Goal: Complete application form: Complete application form

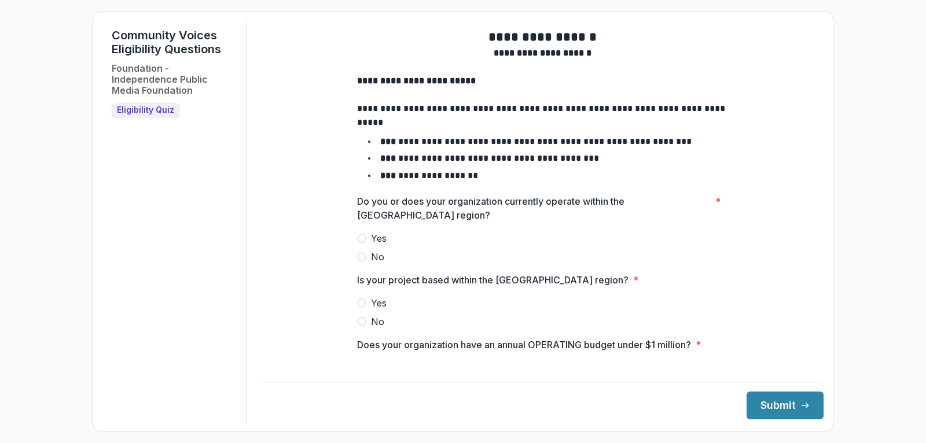
click at [367, 245] on label "Yes" at bounding box center [542, 238] width 370 height 14
click at [361, 308] on span at bounding box center [361, 303] width 9 height 9
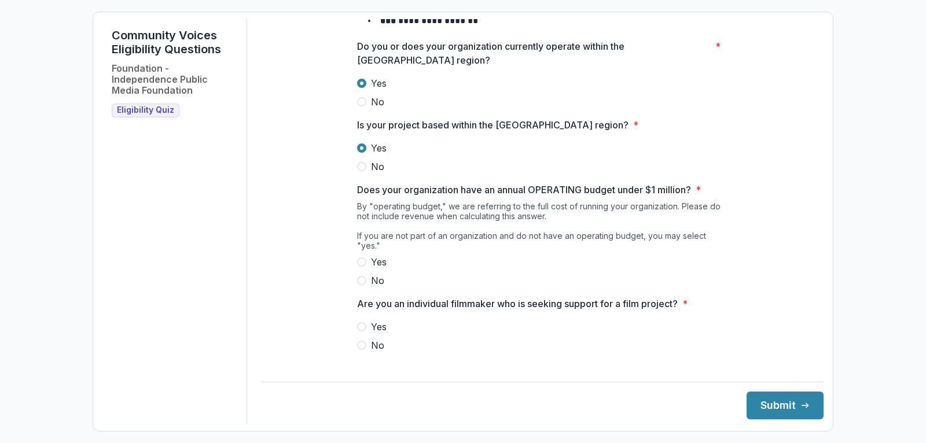
scroll to position [157, 0]
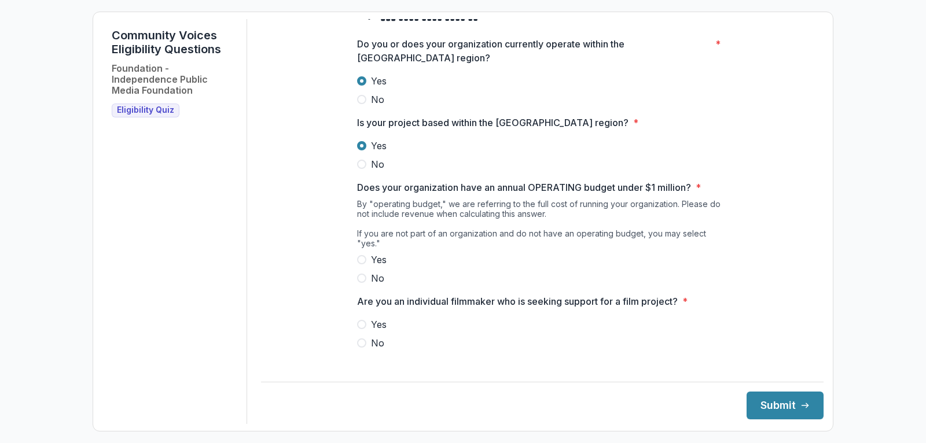
click at [363, 262] on span at bounding box center [361, 259] width 9 height 9
click at [363, 341] on span at bounding box center [361, 343] width 9 height 9
click at [774, 413] on button "Submit" at bounding box center [784, 406] width 77 height 28
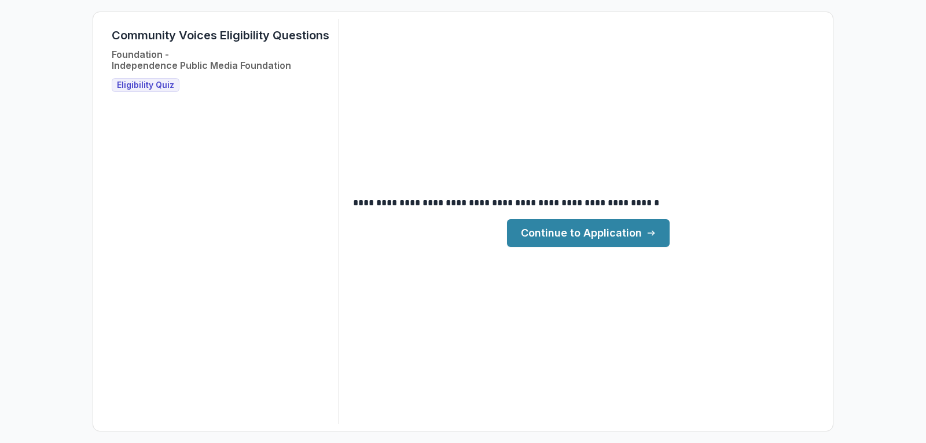
click at [621, 234] on link "Continue to Application" at bounding box center [588, 233] width 163 height 28
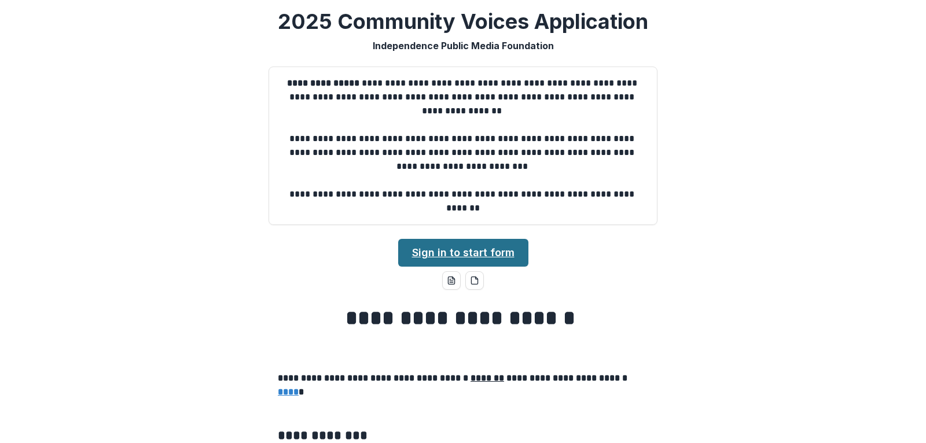
click at [488, 249] on link "Sign in to start form" at bounding box center [463, 253] width 130 height 28
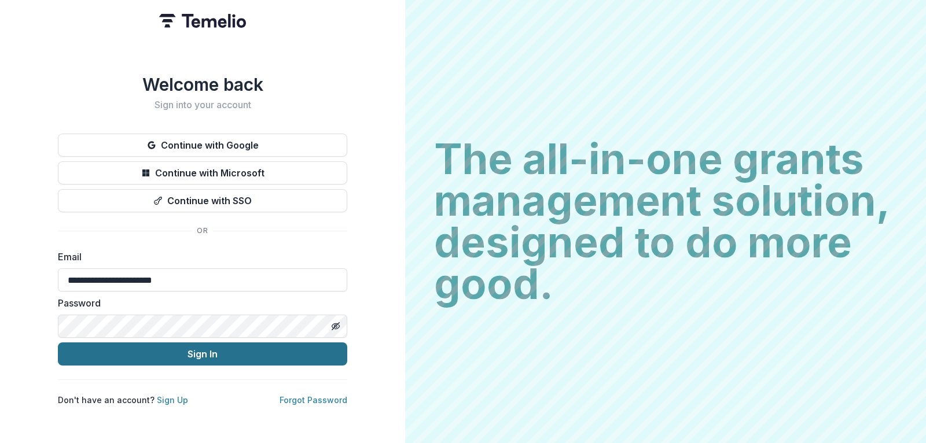
click at [206, 353] on button "Sign In" at bounding box center [202, 354] width 289 height 23
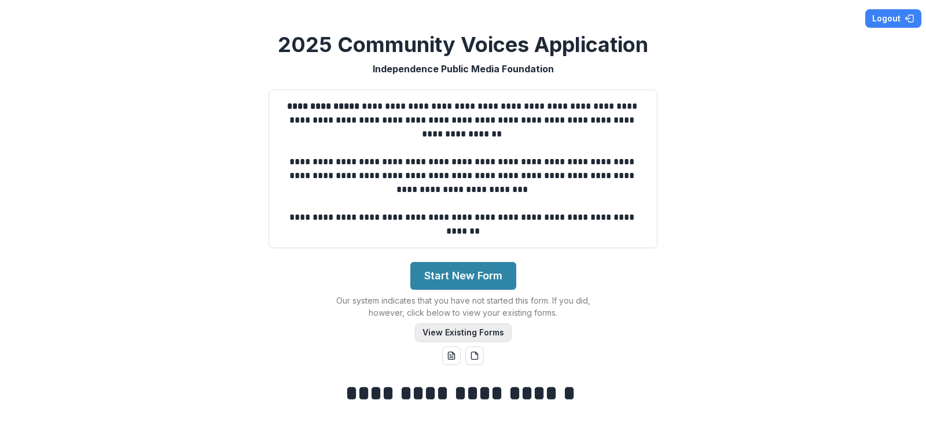
click at [479, 329] on button "View Existing Forms" at bounding box center [463, 332] width 97 height 19
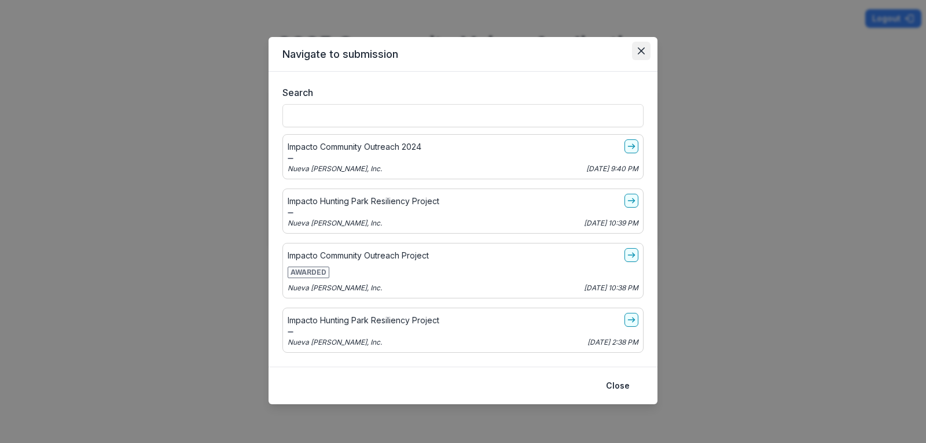
click at [645, 50] on button "Close" at bounding box center [641, 51] width 19 height 19
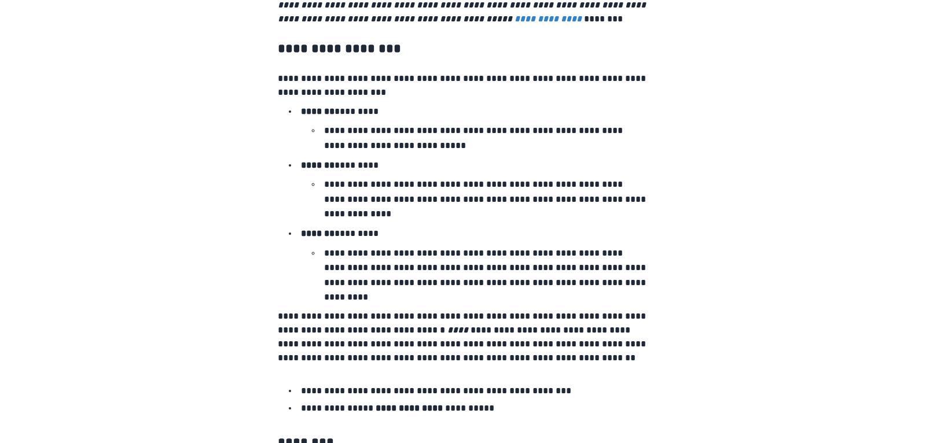
scroll to position [2006, 0]
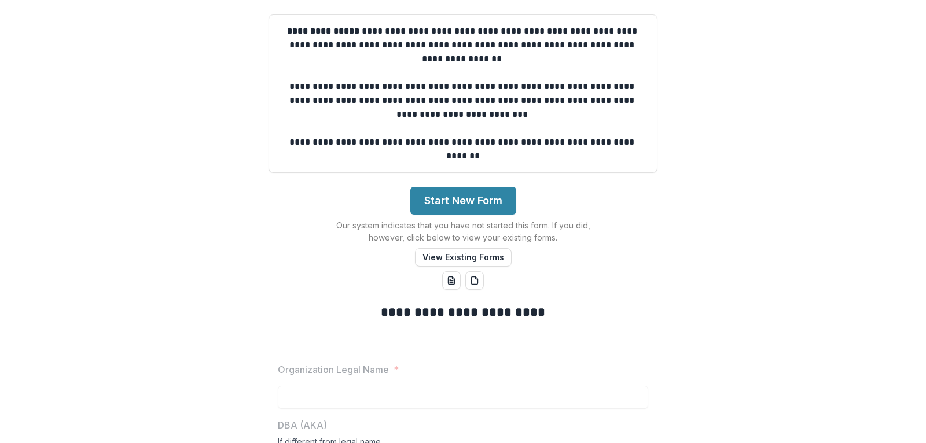
scroll to position [69, 0]
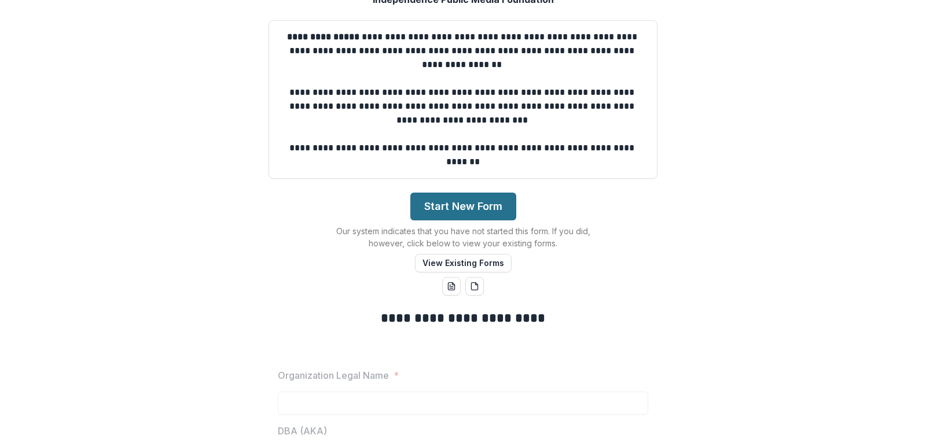
click at [438, 202] on button "Start New Form" at bounding box center [463, 207] width 106 height 28
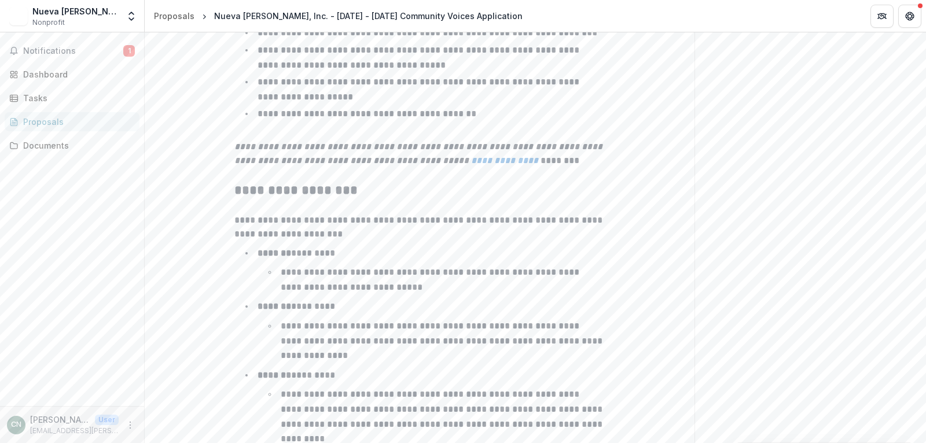
scroll to position [1840, 0]
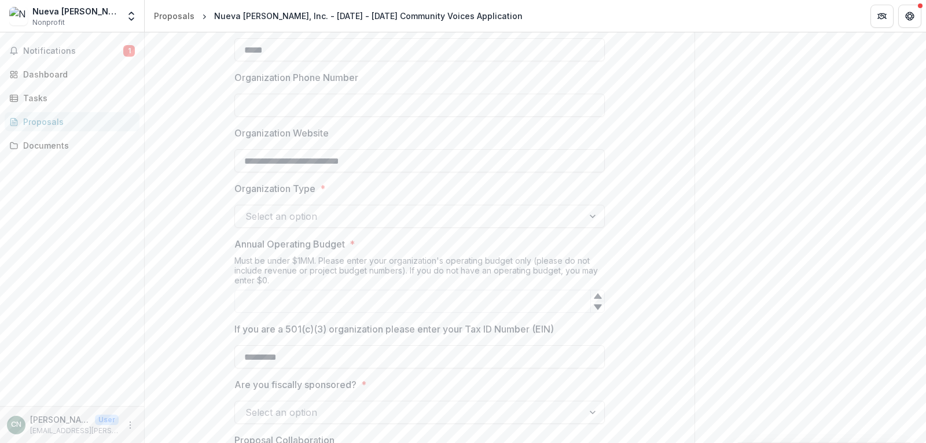
scroll to position [628, 0]
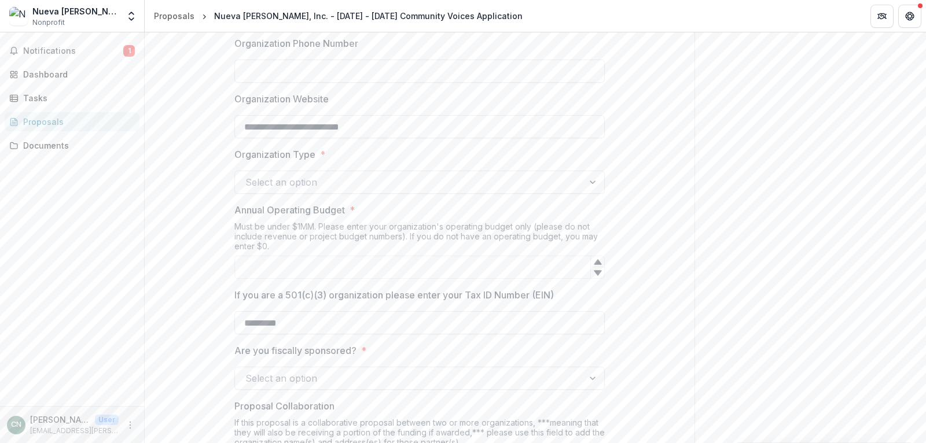
click at [522, 380] on div at bounding box center [409, 378] width 328 height 16
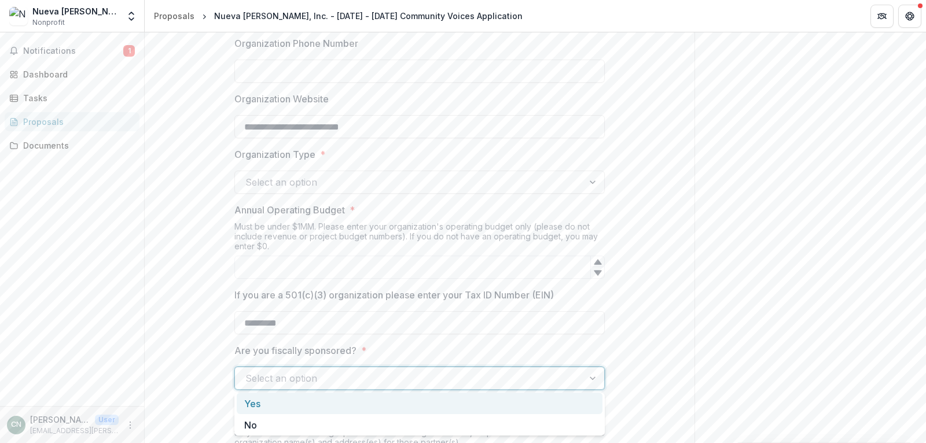
click at [468, 404] on div "Yes" at bounding box center [420, 403] width 366 height 21
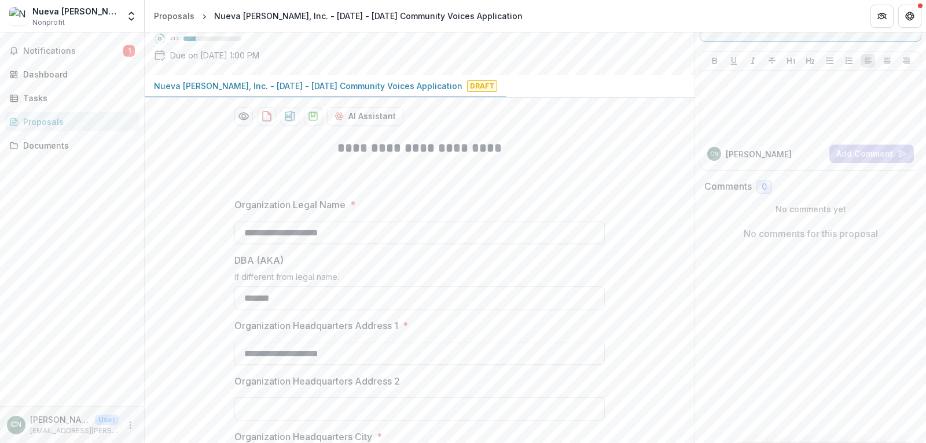
scroll to position [142, 0]
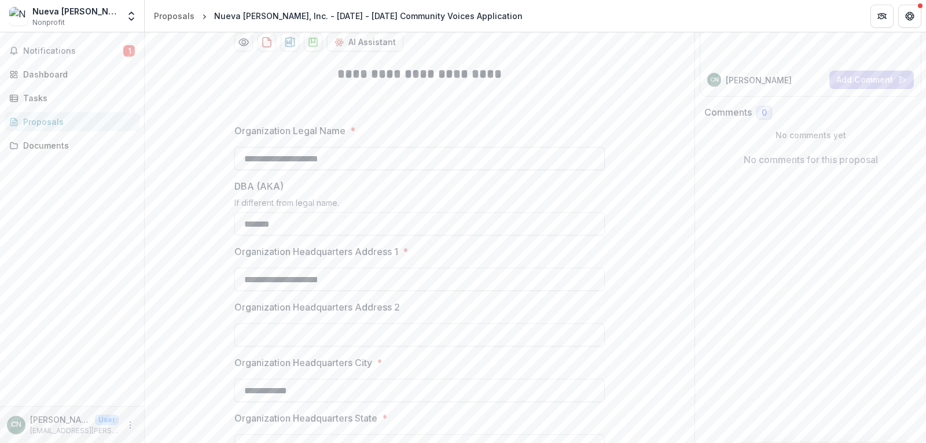
drag, startPoint x: 361, startPoint y: 160, endPoint x: 207, endPoint y: 157, distance: 154.0
click at [234, 157] on input "**********" at bounding box center [419, 158] width 370 height 23
type input "*******"
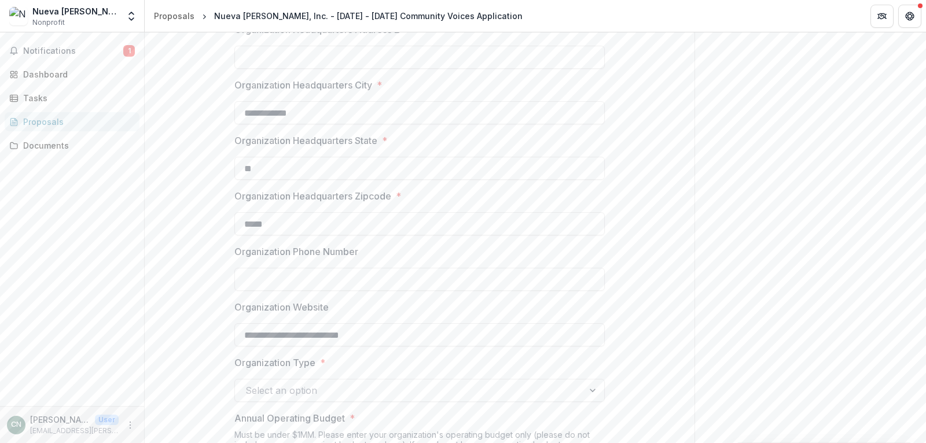
scroll to position [73, 0]
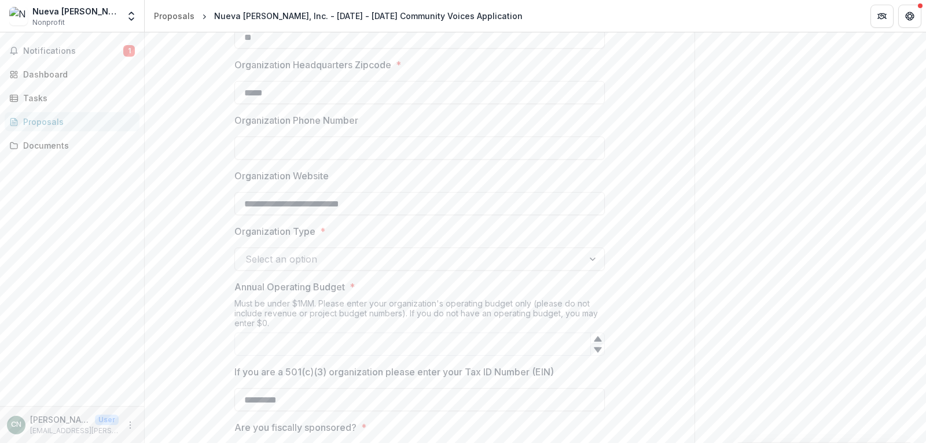
scroll to position [559, 0]
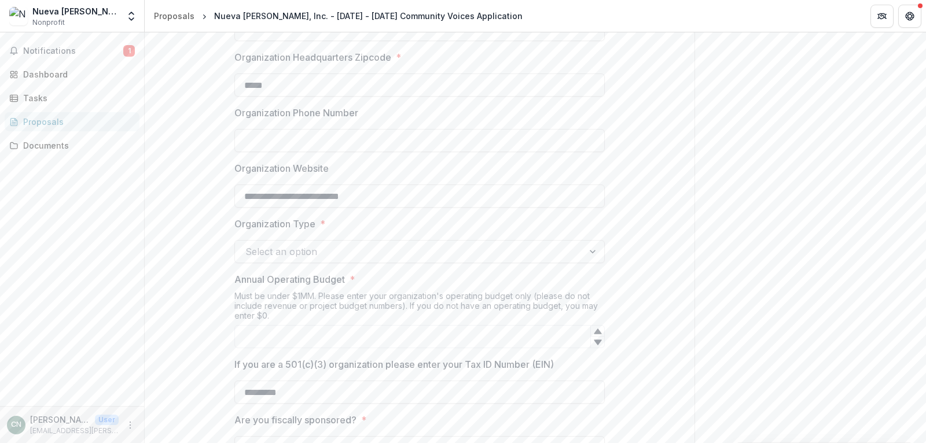
click at [333, 249] on div at bounding box center [409, 252] width 328 height 16
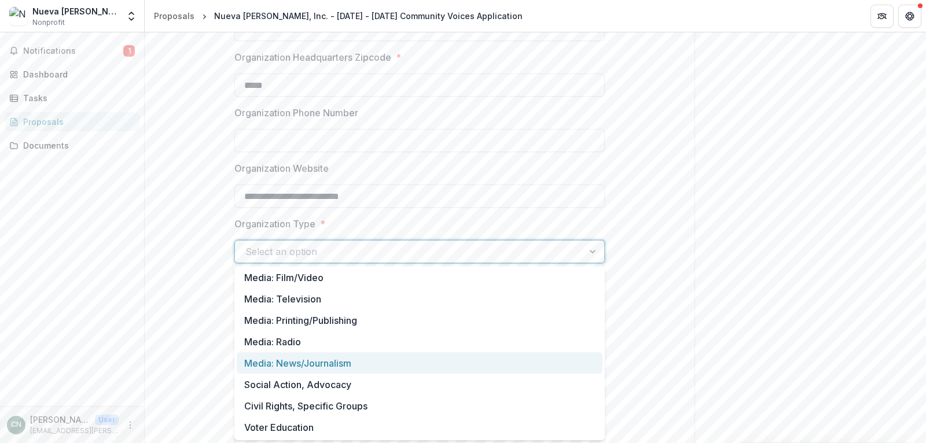
click at [314, 358] on div "Media: News/Journalism" at bounding box center [420, 362] width 366 height 21
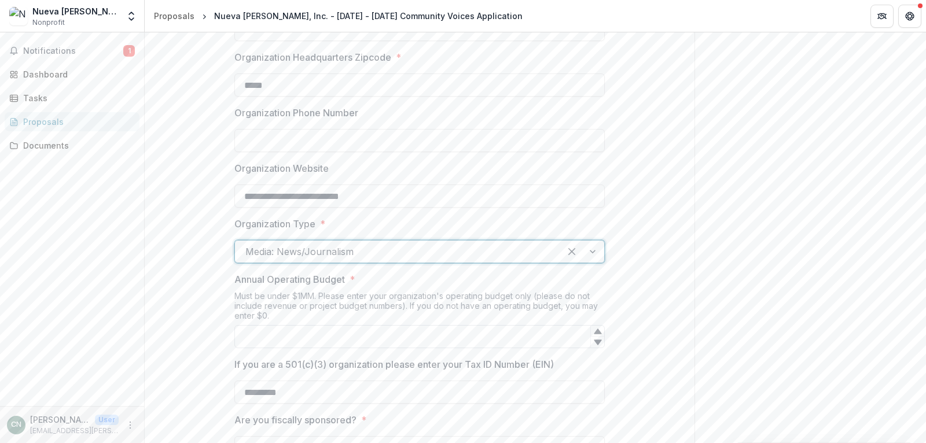
click at [296, 328] on input "Annual Operating Budget *" at bounding box center [419, 336] width 370 height 23
type input "******"
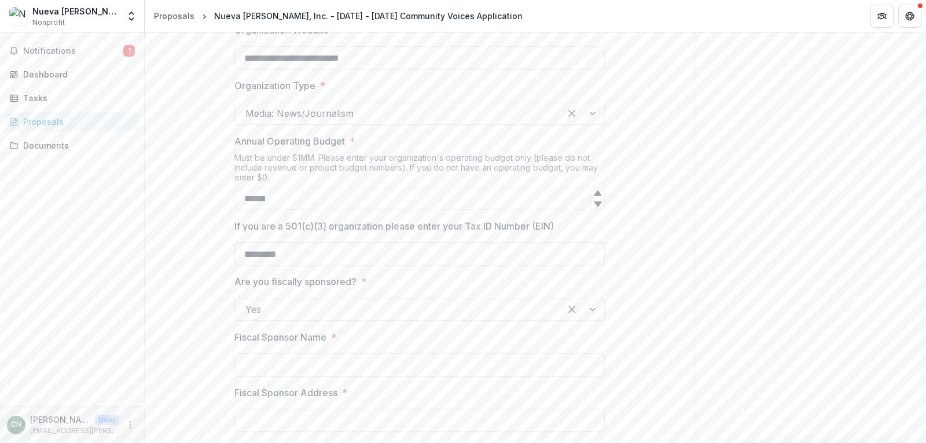
scroll to position [698, 0]
drag, startPoint x: 276, startPoint y: 365, endPoint x: 268, endPoint y: 363, distance: 8.2
click at [274, 366] on input "Fiscal Sponsor Name *" at bounding box center [419, 364] width 370 height 23
type input "**********"
type input "*"
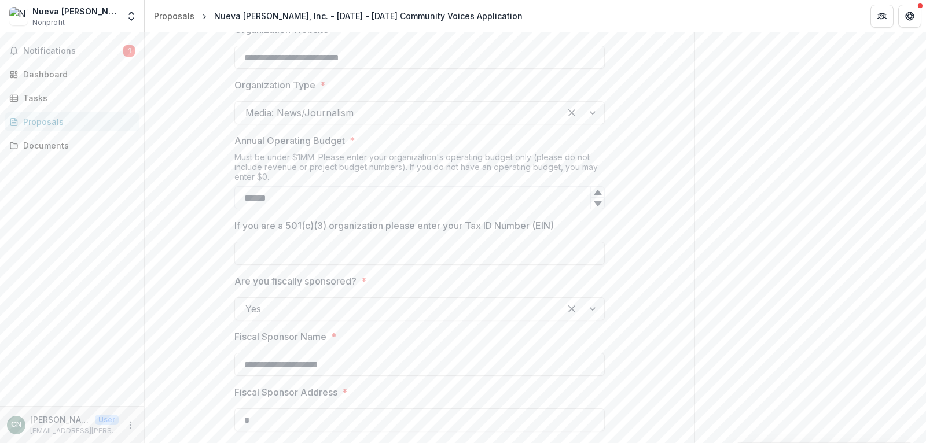
click at [363, 363] on input "**********" at bounding box center [419, 364] width 370 height 23
type input "**********"
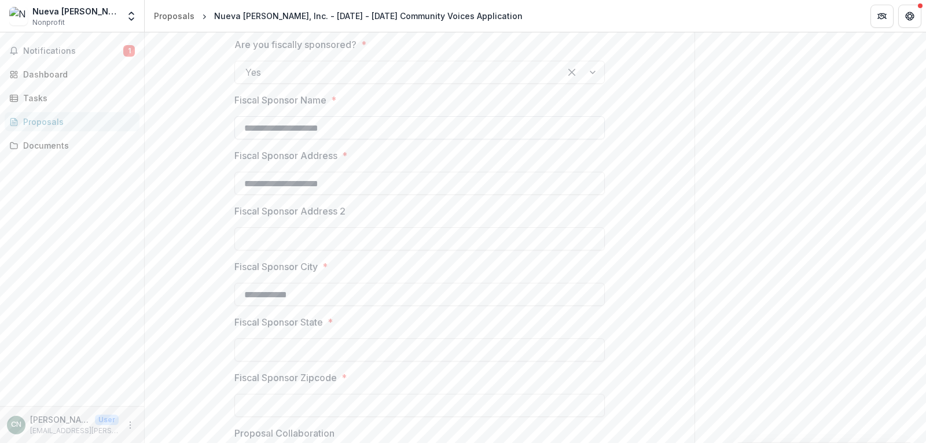
type input "**********"
type input "*"
type input "**"
type input "*****"
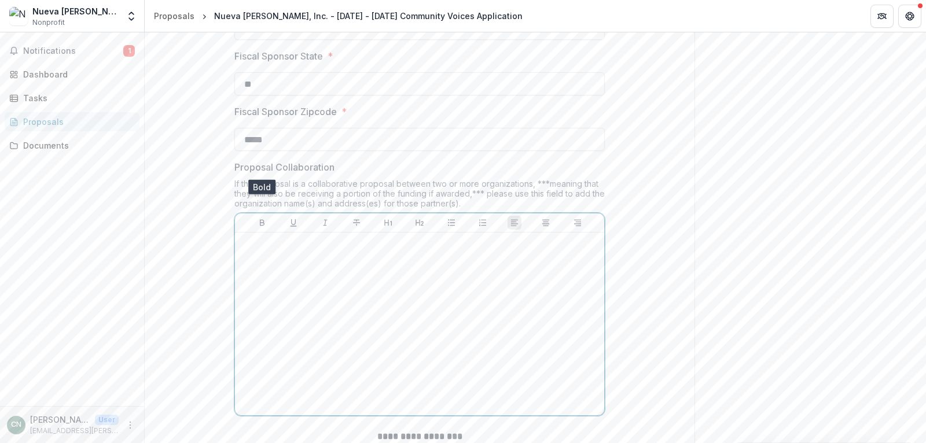
scroll to position [1253, 0]
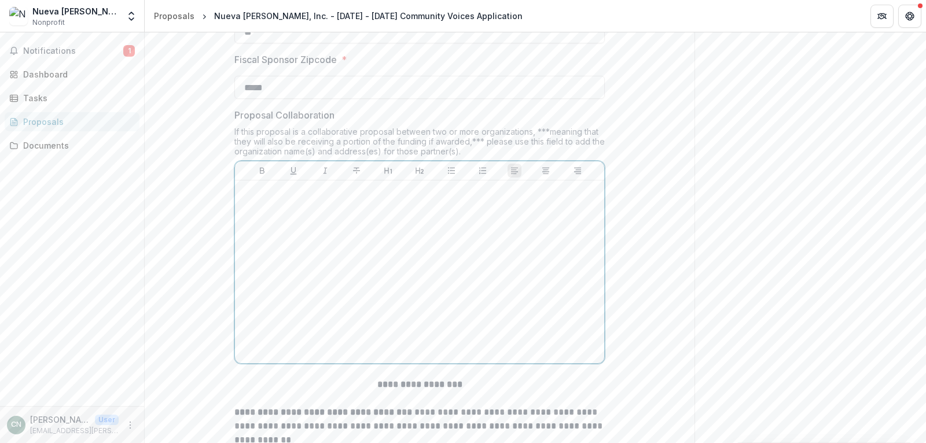
click at [352, 225] on div at bounding box center [420, 272] width 360 height 174
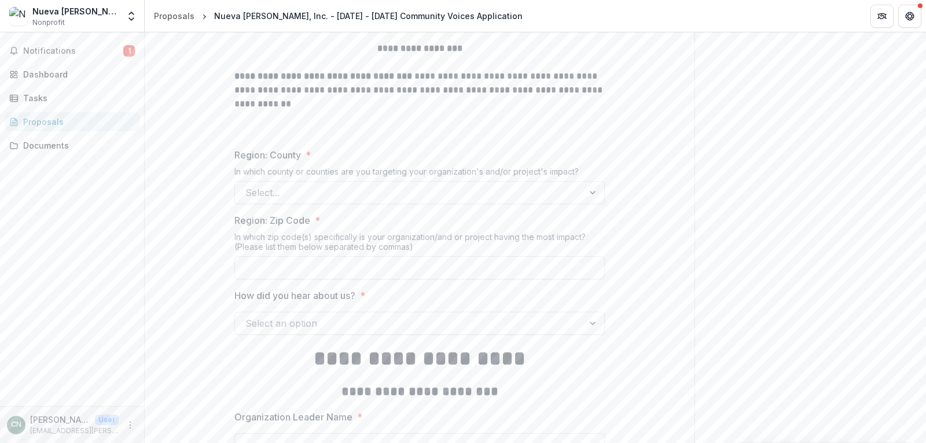
scroll to position [1600, 0]
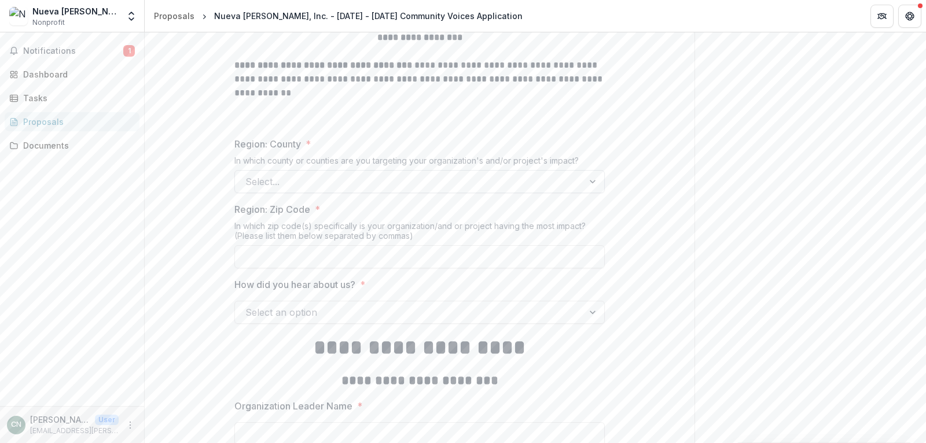
click at [279, 176] on div at bounding box center [409, 182] width 328 height 16
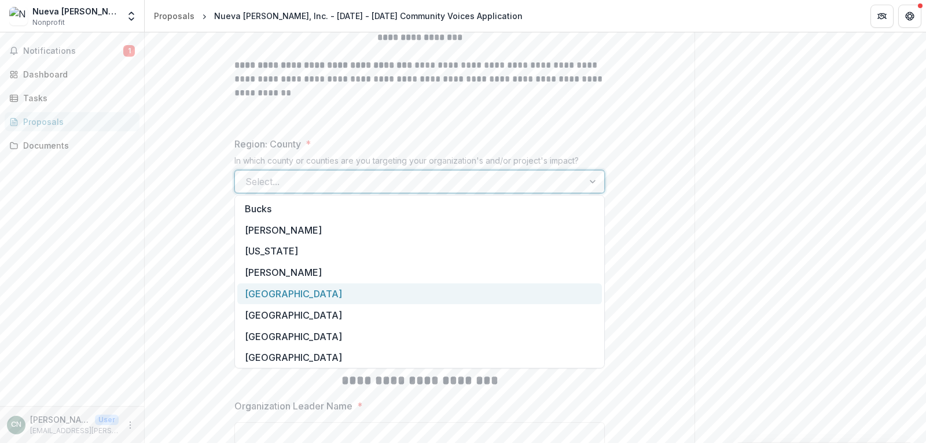
click at [290, 289] on div "Philadelphia" at bounding box center [419, 294] width 365 height 21
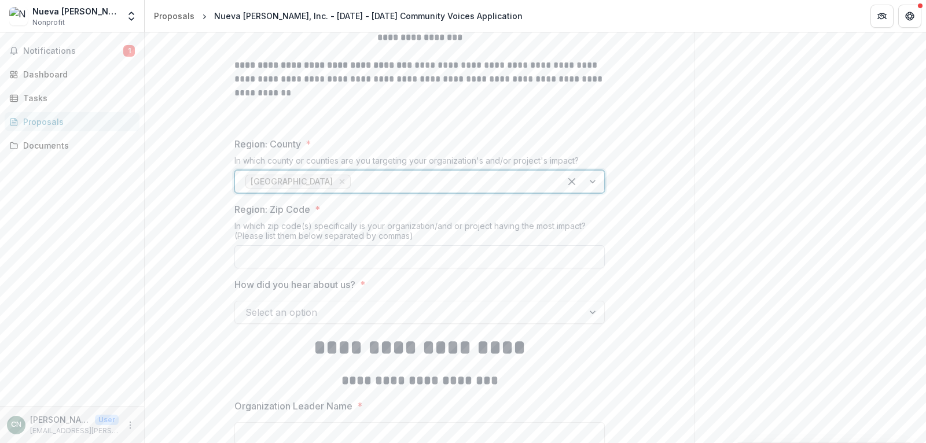
click at [300, 252] on input "Region: Zip Code *" at bounding box center [419, 256] width 370 height 23
type input "*****"
click at [291, 256] on input "*****" at bounding box center [419, 256] width 370 height 23
click at [350, 311] on div at bounding box center [409, 312] width 328 height 16
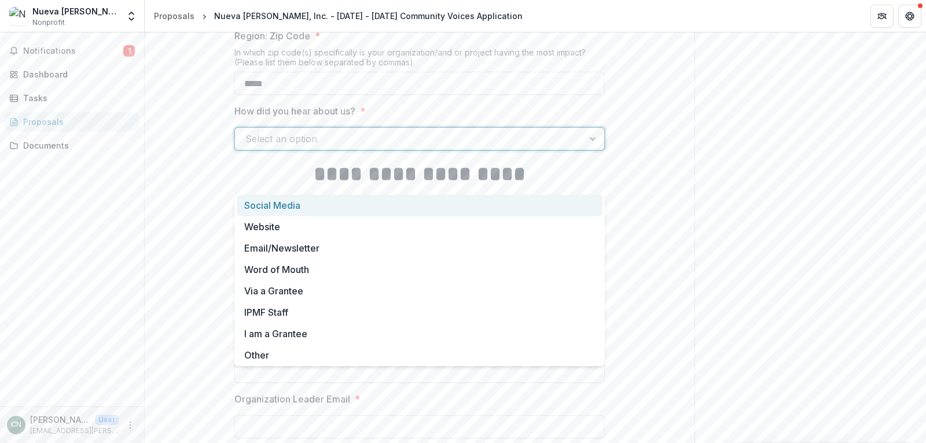
scroll to position [1808, 0]
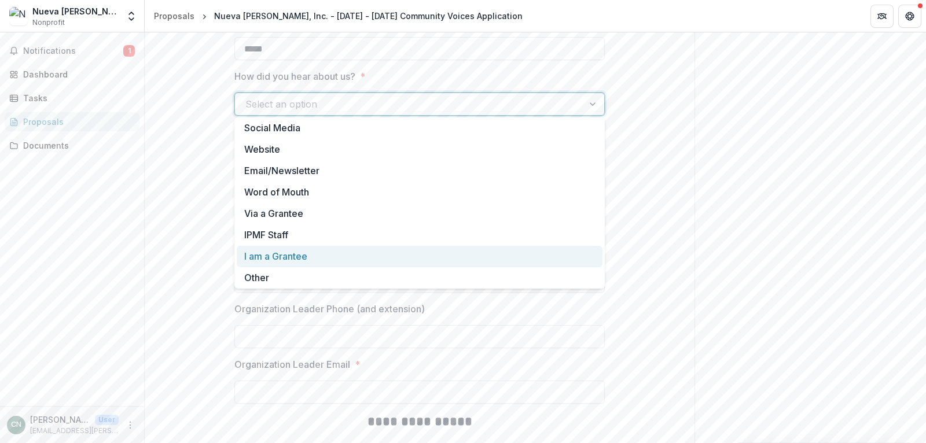
click at [332, 256] on div "I am a Grantee" at bounding box center [420, 256] width 366 height 21
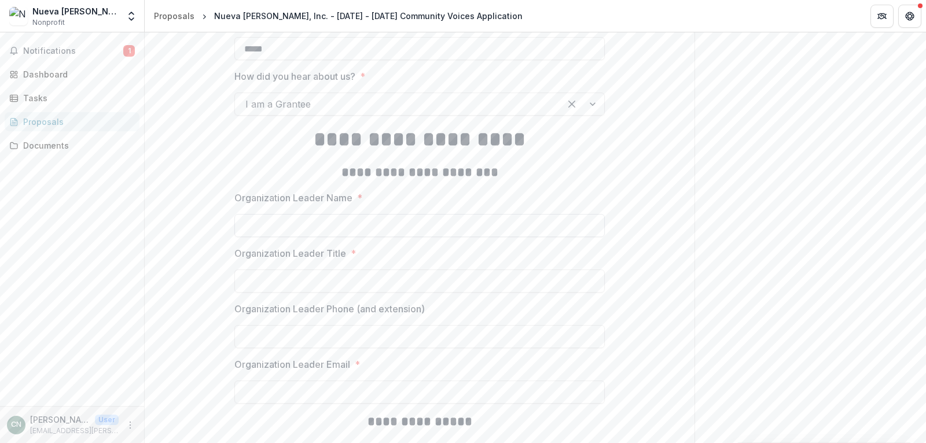
click at [313, 227] on input "Organization Leader Name *" at bounding box center [419, 225] width 370 height 23
type input "**********"
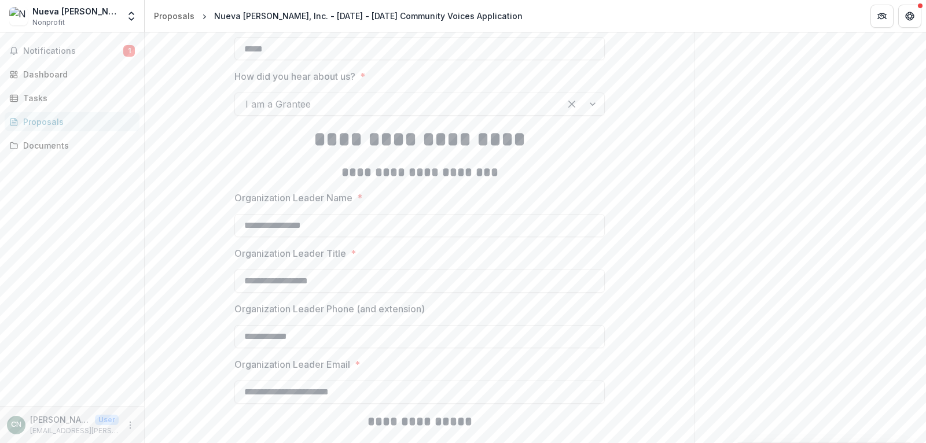
scroll to position [2093, 0]
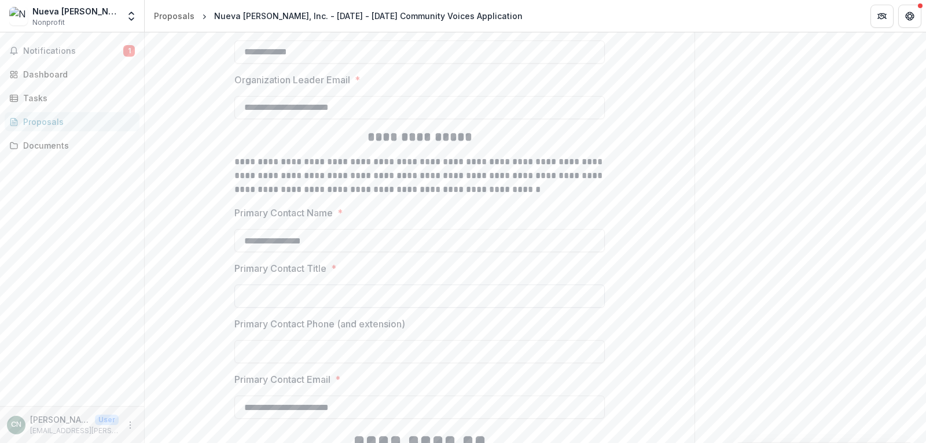
click at [315, 295] on input "Primary Contact Title *" at bounding box center [419, 296] width 370 height 23
type input "**********"
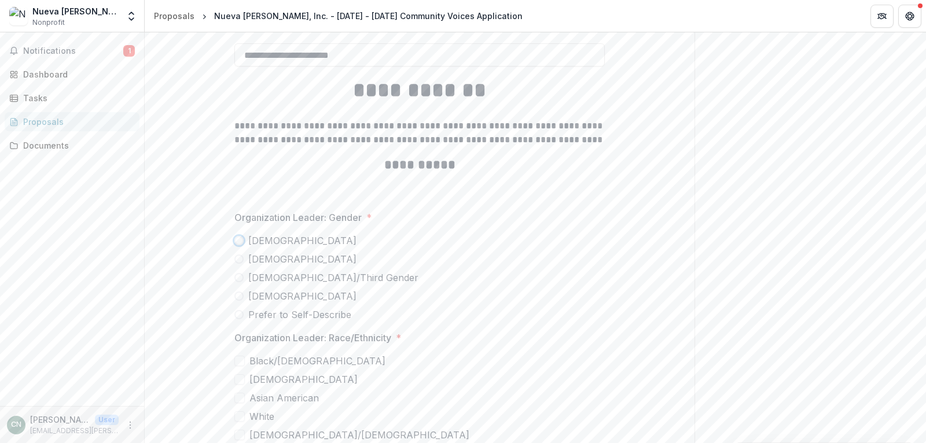
scroll to position [2515, 0]
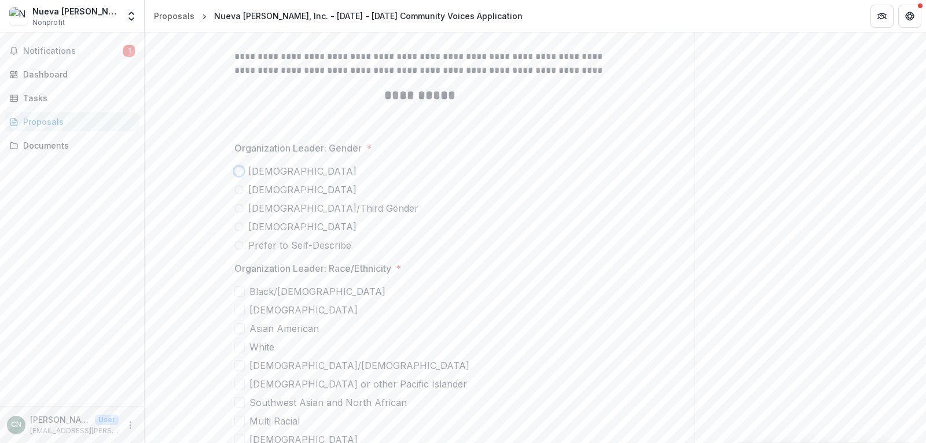
click at [238, 168] on span at bounding box center [238, 171] width 9 height 9
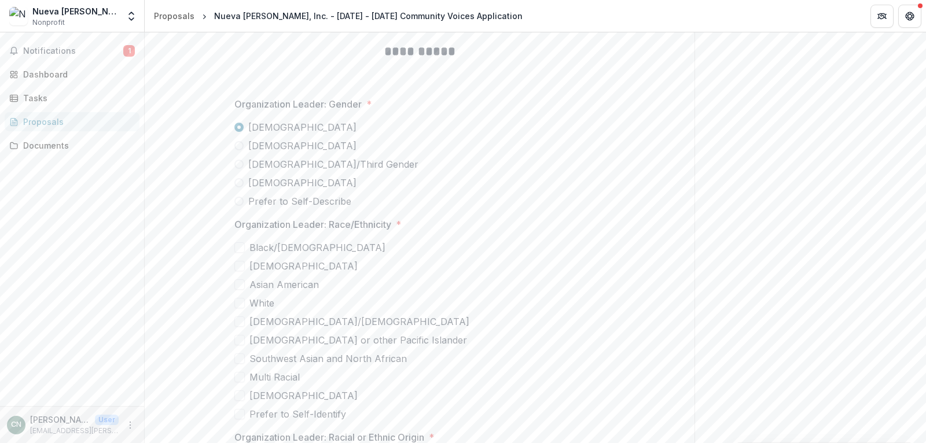
scroll to position [2584, 0]
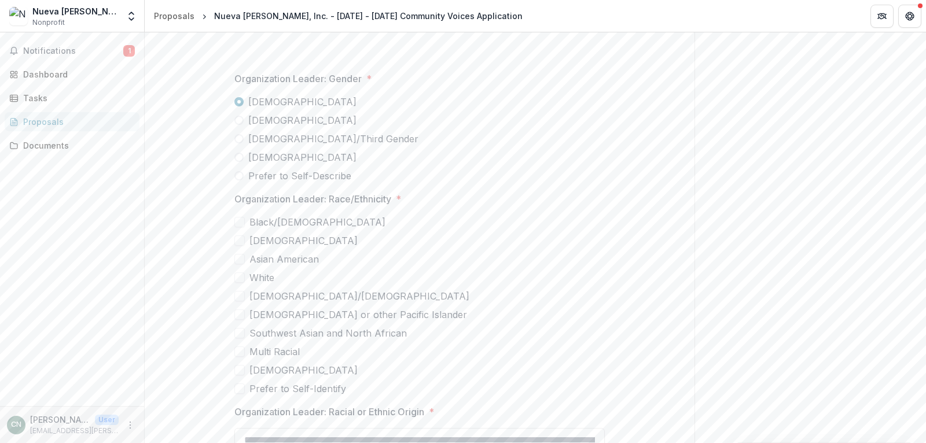
click at [240, 296] on span at bounding box center [239, 296] width 10 height 10
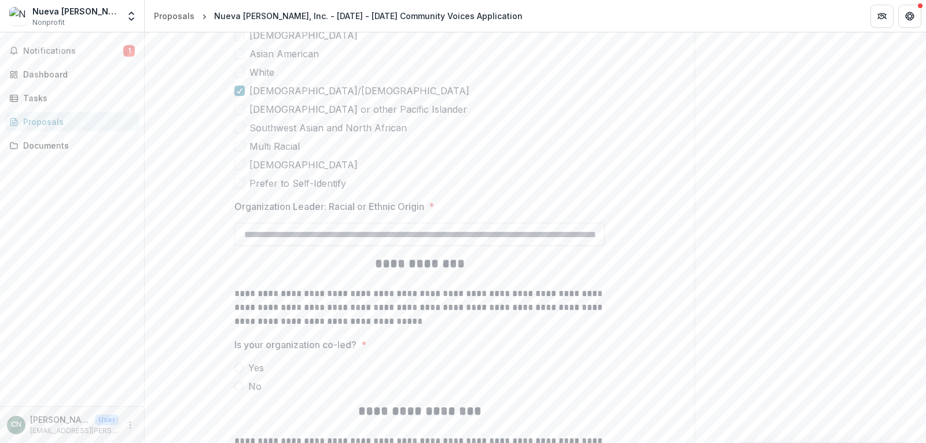
scroll to position [2793, 0]
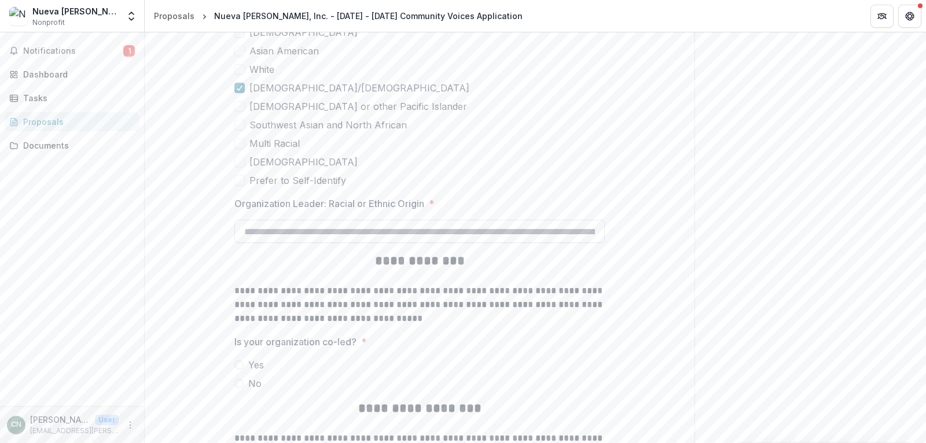
click at [250, 231] on input "Organization Leader: Racial or Ethnic Origin *" at bounding box center [419, 231] width 370 height 23
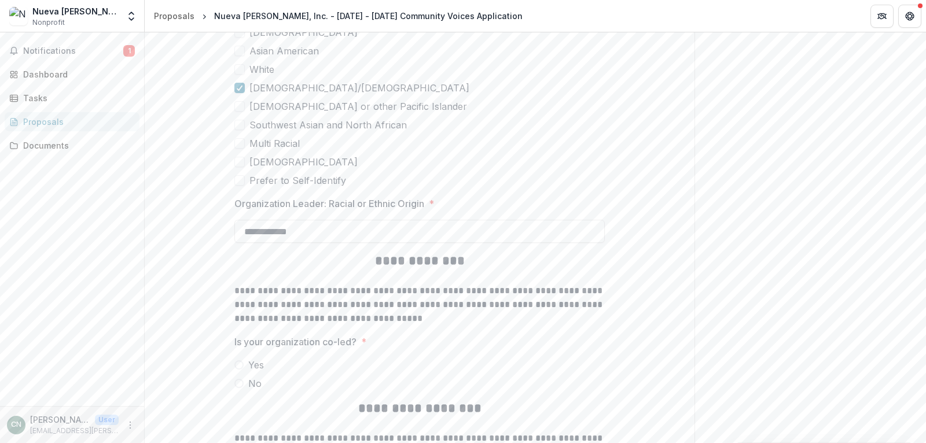
type input "**********"
click at [240, 380] on span at bounding box center [238, 383] width 9 height 9
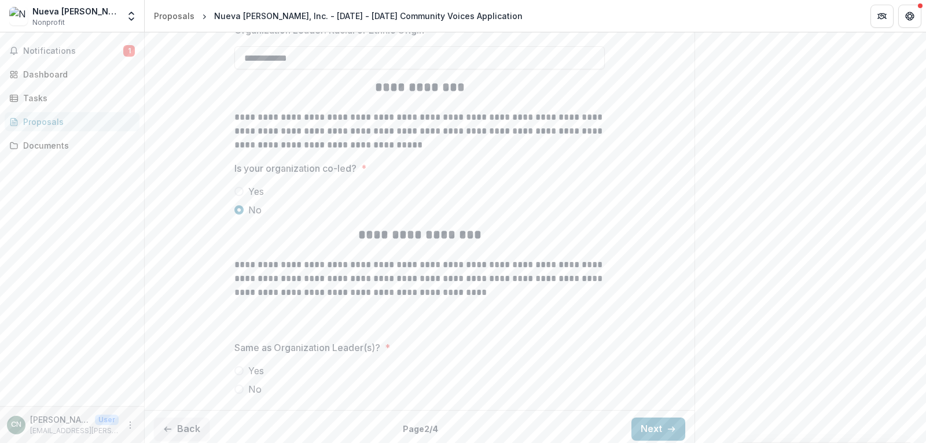
scroll to position [2968, 0]
click at [239, 368] on span at bounding box center [238, 369] width 9 height 9
click at [649, 417] on button "Next" at bounding box center [658, 427] width 54 height 23
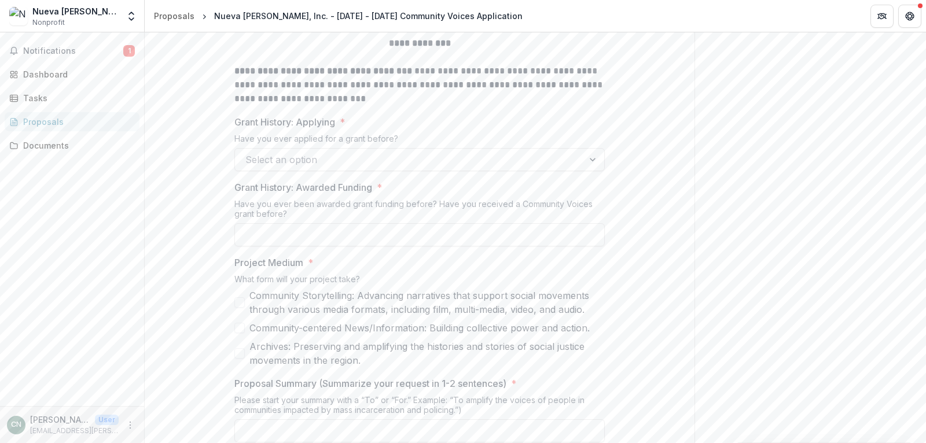
scroll to position [599, 0]
click at [437, 157] on div at bounding box center [409, 161] width 328 height 16
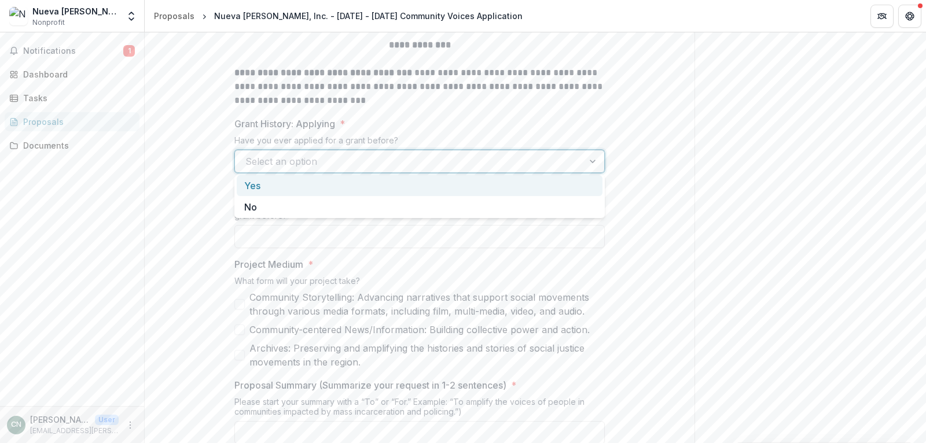
click at [362, 192] on div "Yes" at bounding box center [420, 185] width 366 height 21
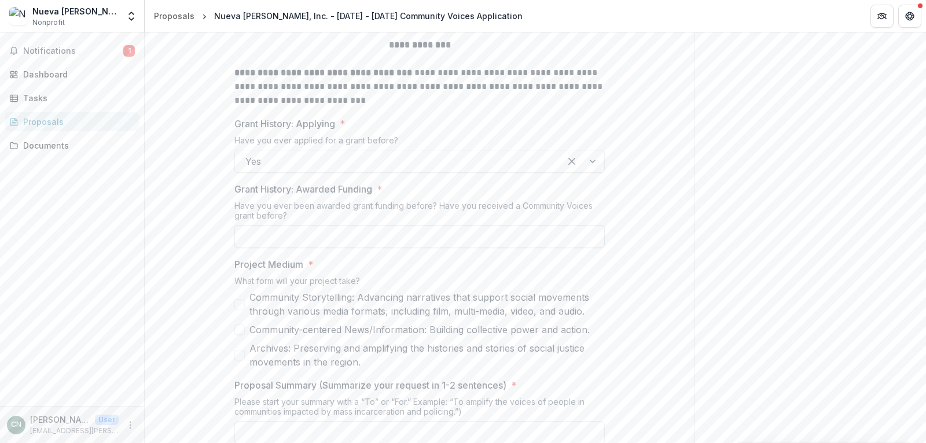
click at [347, 233] on input "Grant History: Awarded Funding *" at bounding box center [419, 236] width 370 height 23
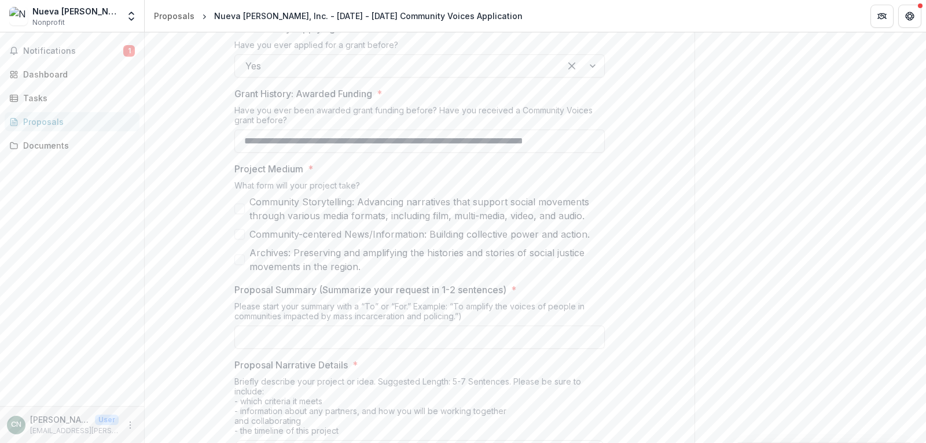
scroll to position [0, 17]
type input "**********"
click at [239, 233] on span at bounding box center [239, 234] width 10 height 10
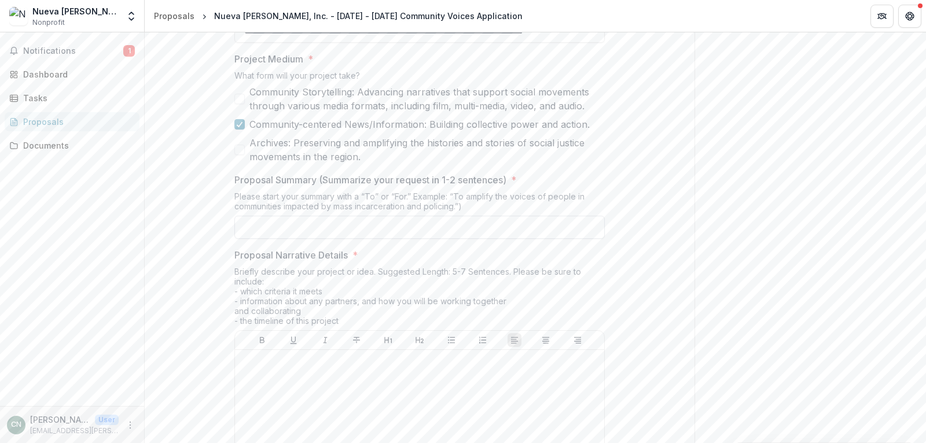
scroll to position [833, 0]
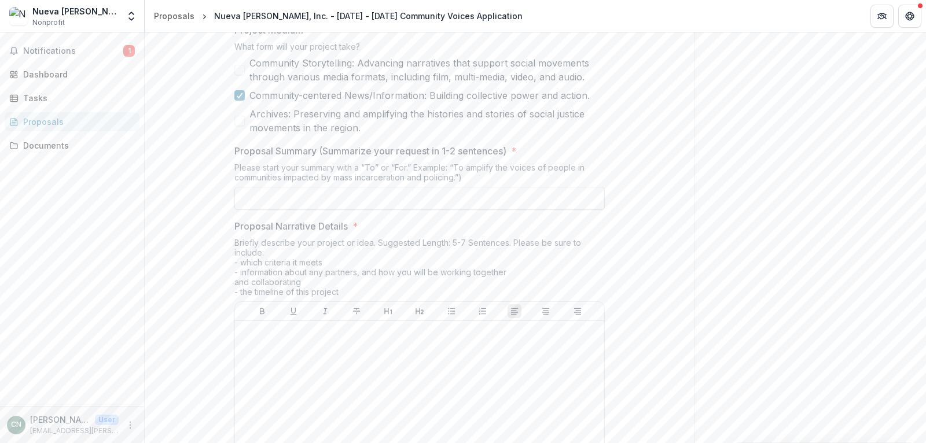
paste input "**********"
type input "**********"
click at [271, 334] on p at bounding box center [420, 332] width 360 height 13
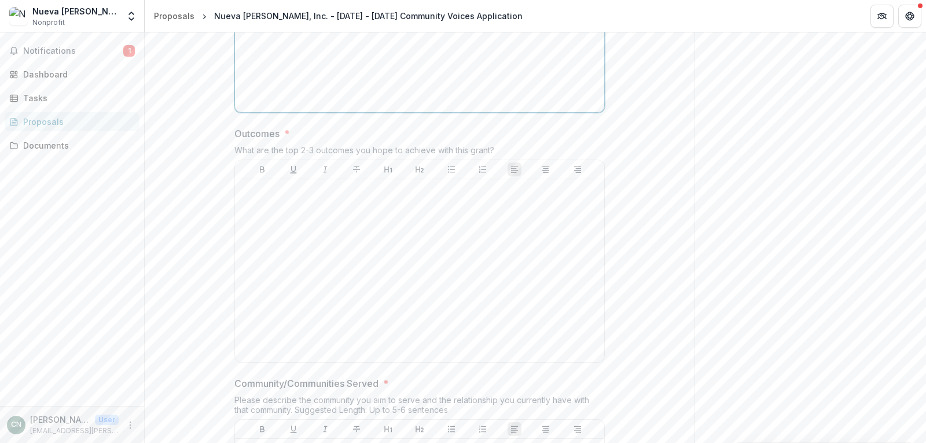
scroll to position [1250, 0]
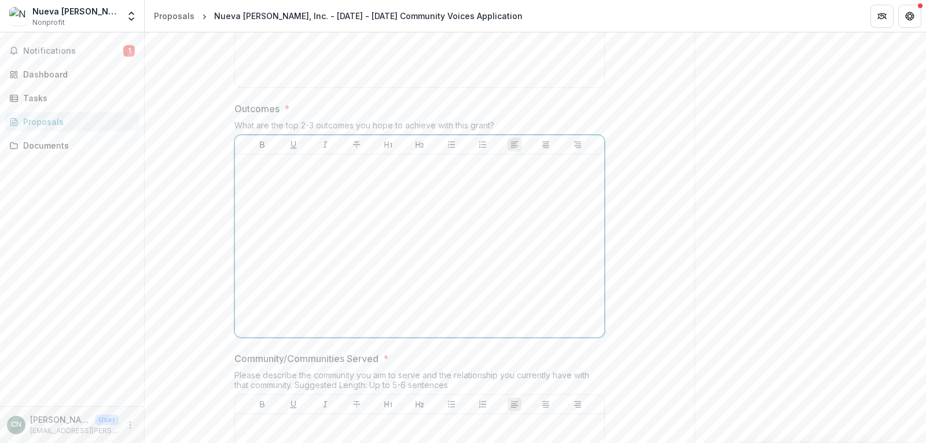
click at [354, 218] on div at bounding box center [420, 246] width 360 height 174
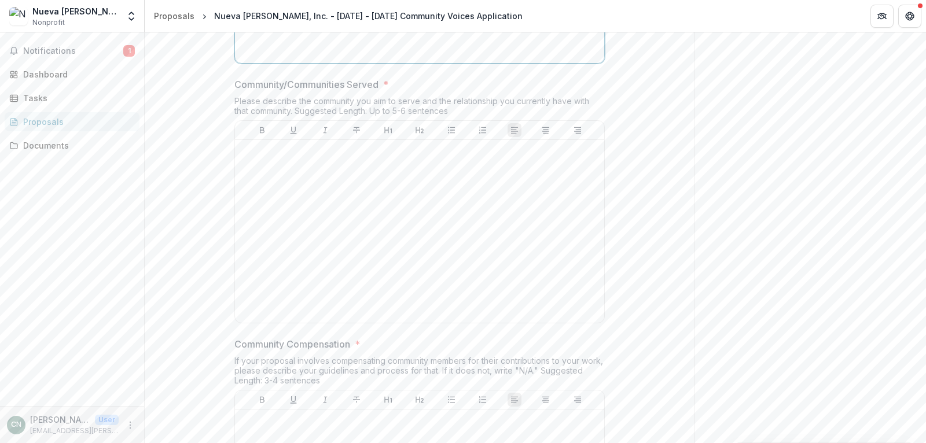
scroll to position [1528, 0]
click at [335, 165] on div at bounding box center [420, 228] width 360 height 174
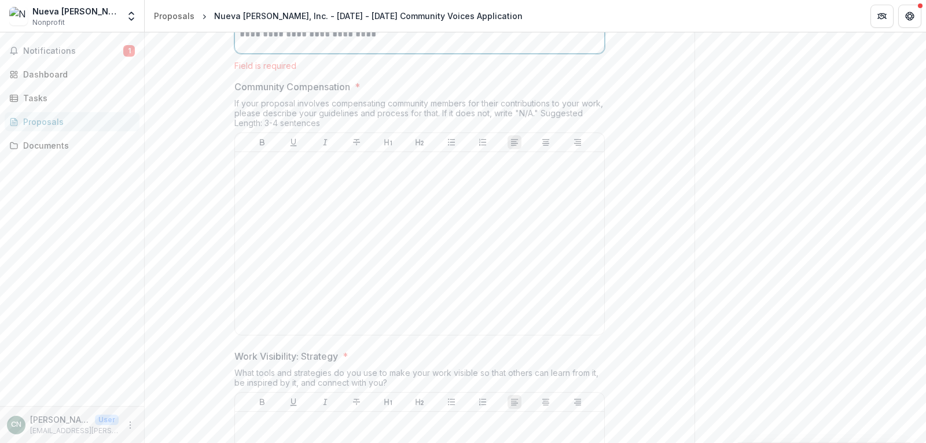
scroll to position [1805, 0]
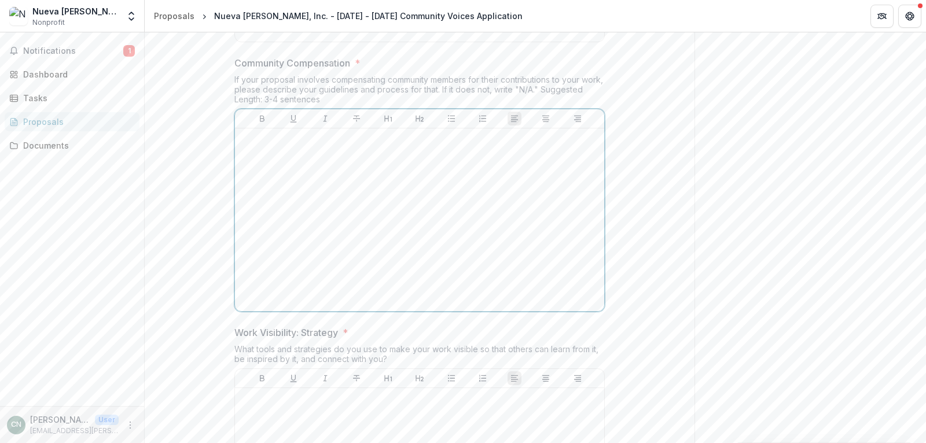
click at [279, 170] on div at bounding box center [420, 220] width 360 height 174
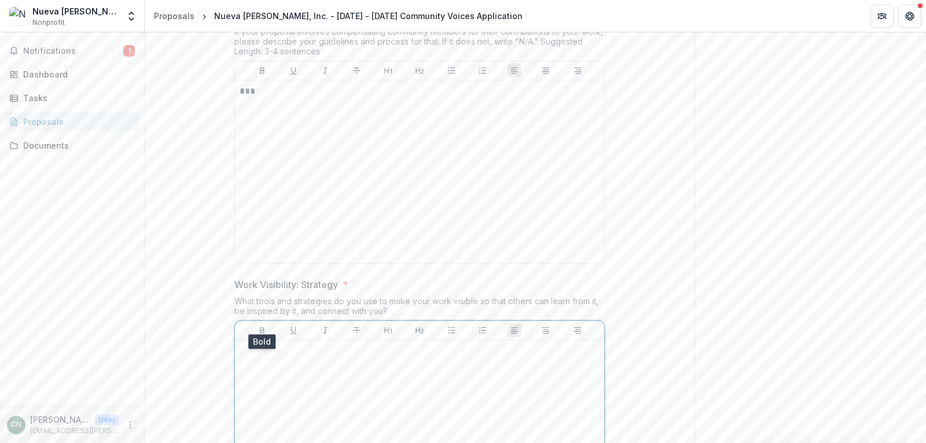
scroll to position [2083, 0]
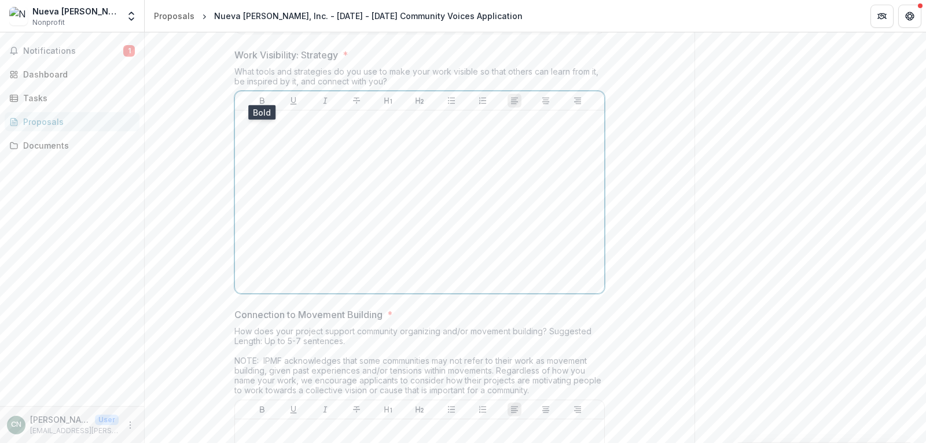
click at [285, 170] on div at bounding box center [420, 202] width 360 height 174
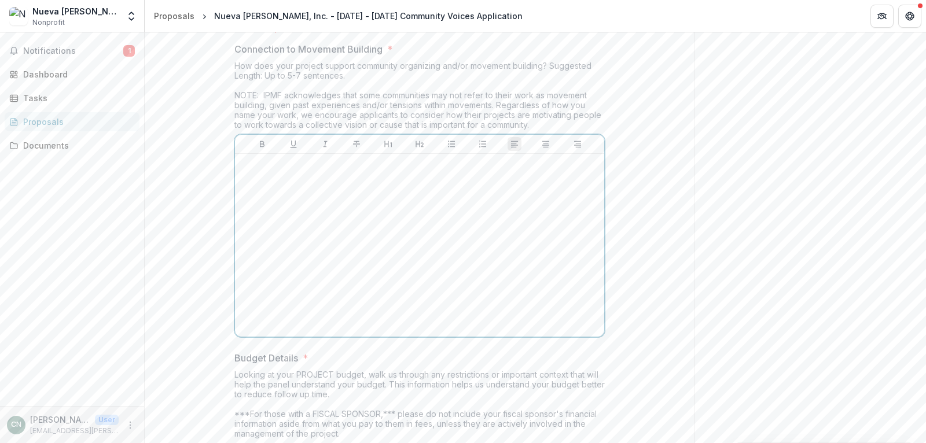
click at [281, 176] on div at bounding box center [420, 246] width 360 height 174
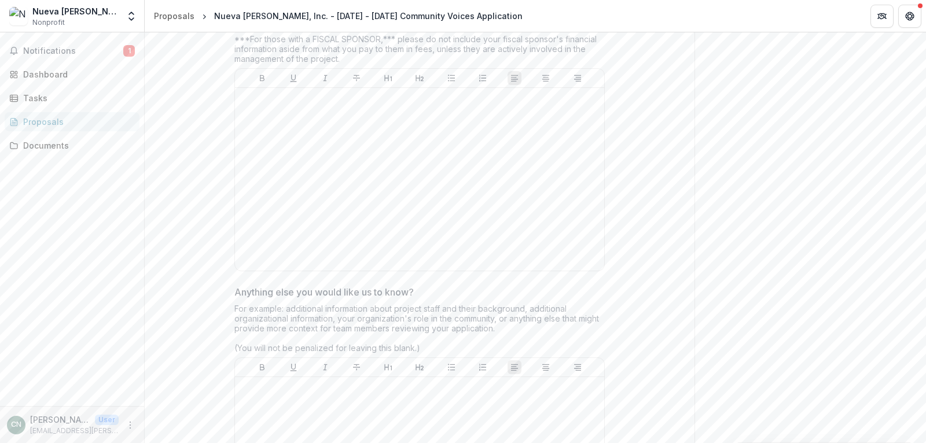
scroll to position [2765, 0]
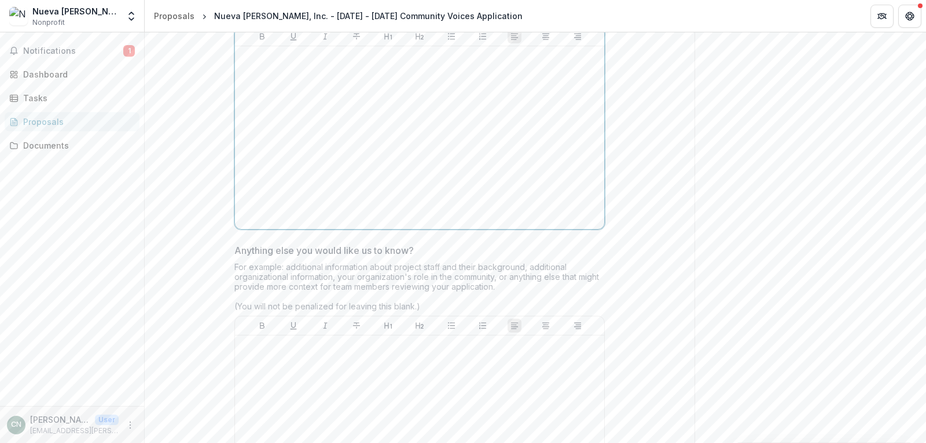
click at [301, 81] on div at bounding box center [420, 138] width 360 height 174
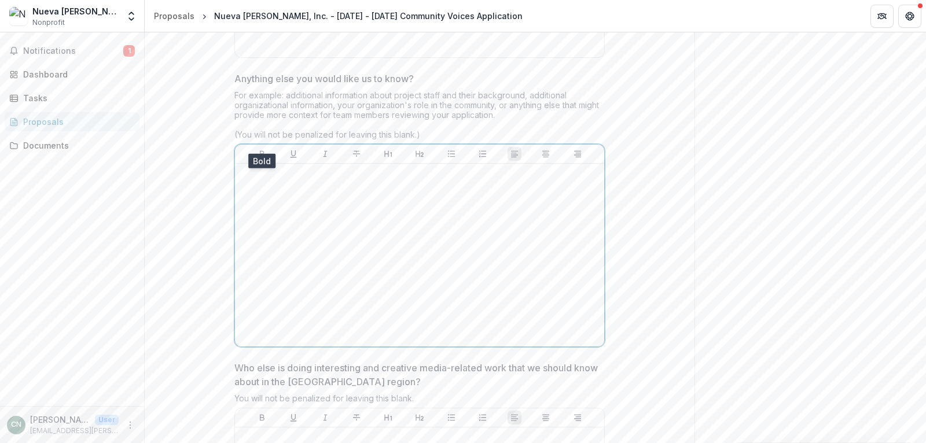
scroll to position [2974, 0]
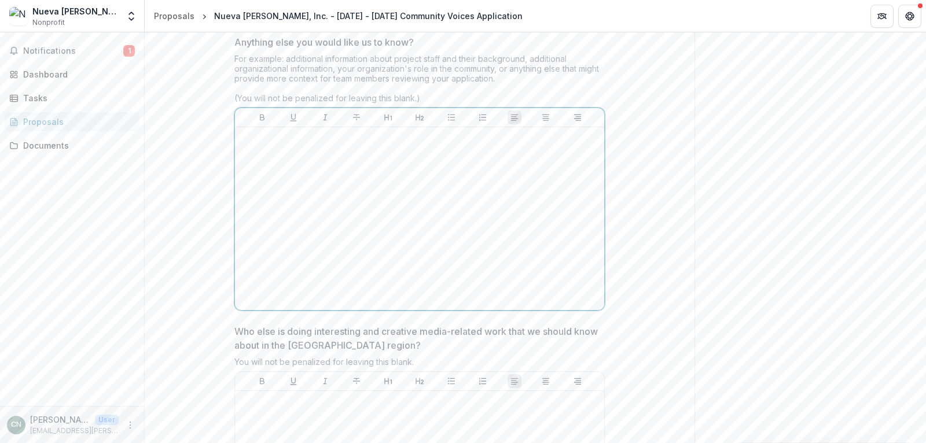
click at [318, 160] on div at bounding box center [420, 219] width 360 height 174
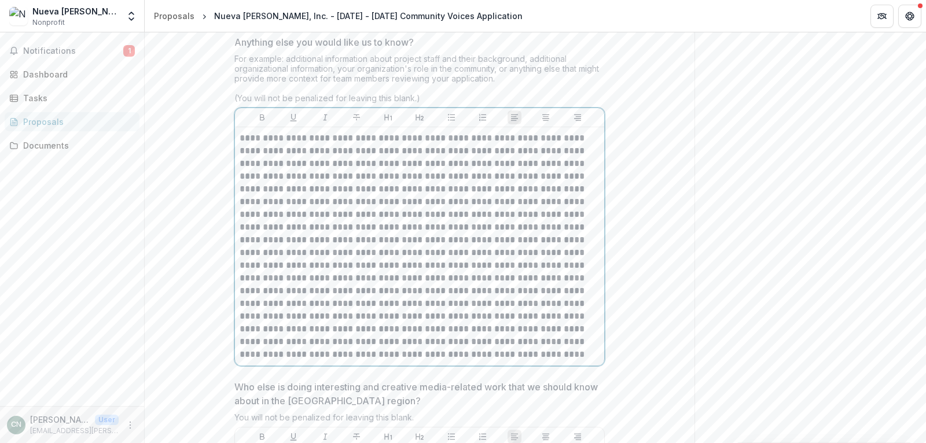
click at [548, 273] on p at bounding box center [420, 246] width 360 height 229
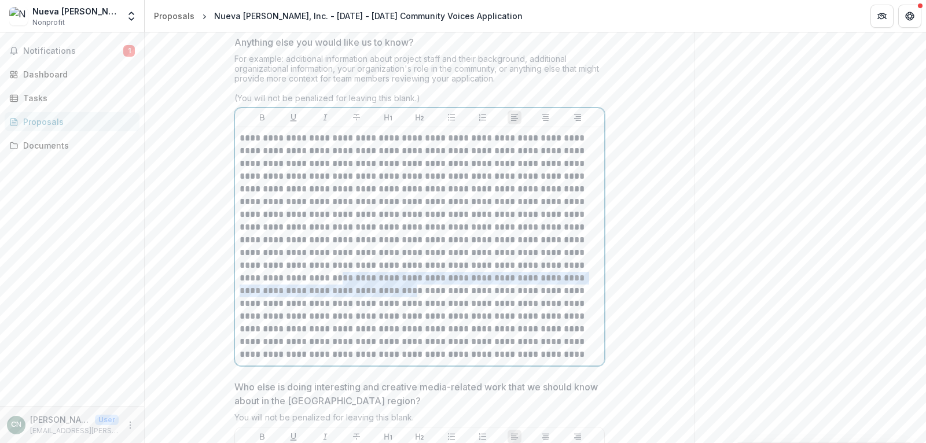
drag, startPoint x: 545, startPoint y: 266, endPoint x: 494, endPoint y: 255, distance: 52.7
click at [494, 255] on p at bounding box center [420, 246] width 360 height 229
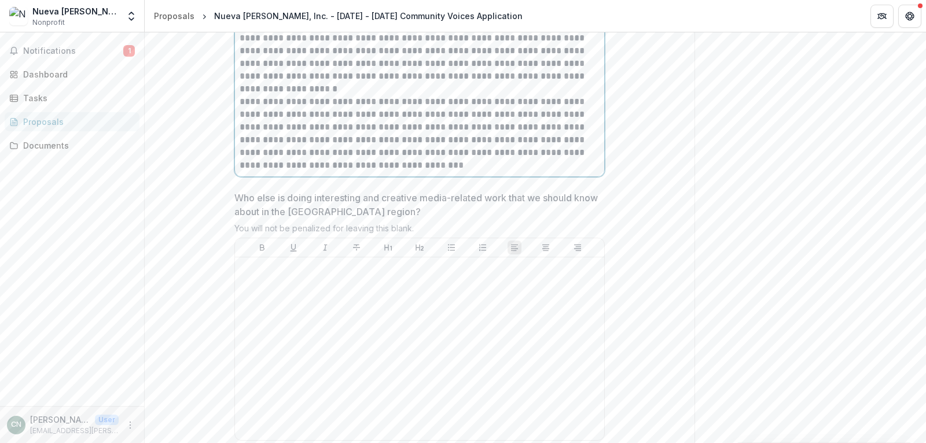
scroll to position [3182, 0]
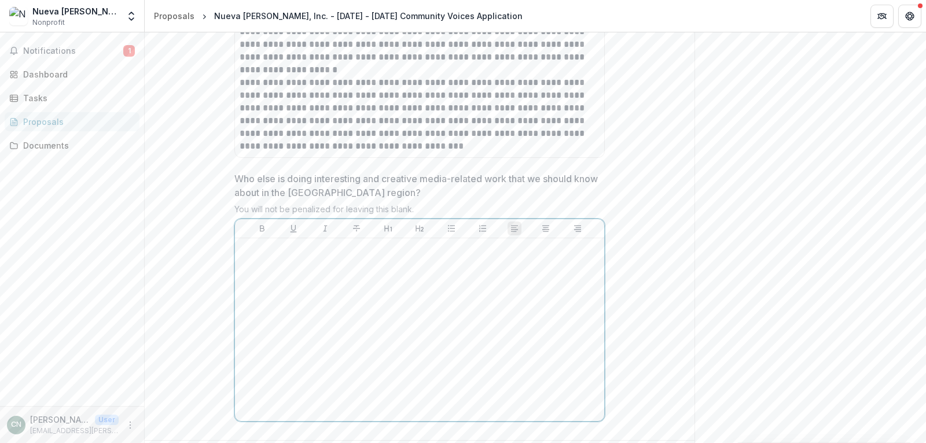
click at [366, 254] on div at bounding box center [420, 330] width 360 height 174
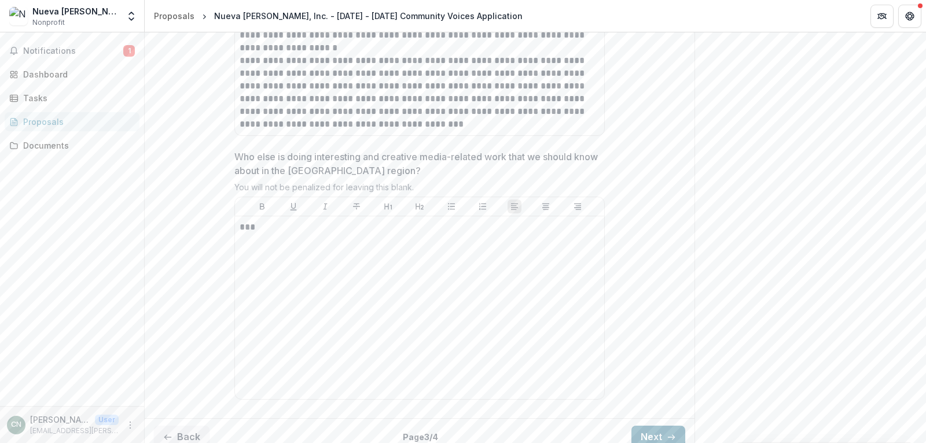
click at [655, 428] on button "Next" at bounding box center [658, 437] width 54 height 23
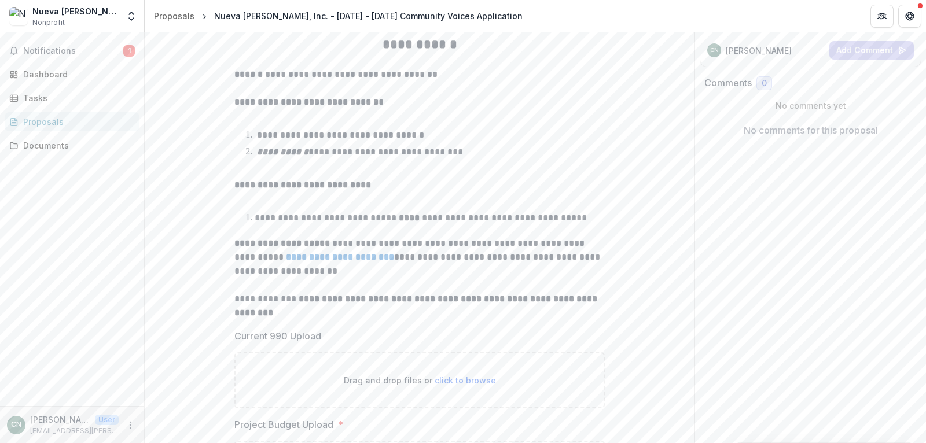
scroll to position [209, 0]
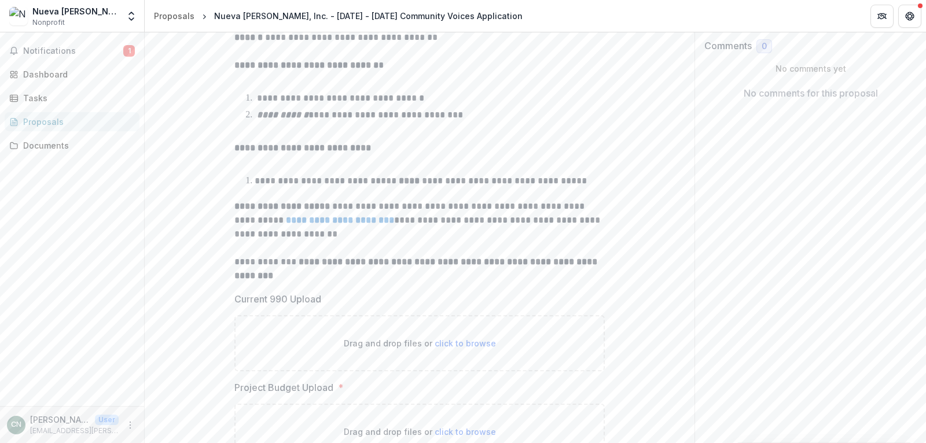
click at [375, 220] on strong "**********" at bounding box center [340, 220] width 108 height 9
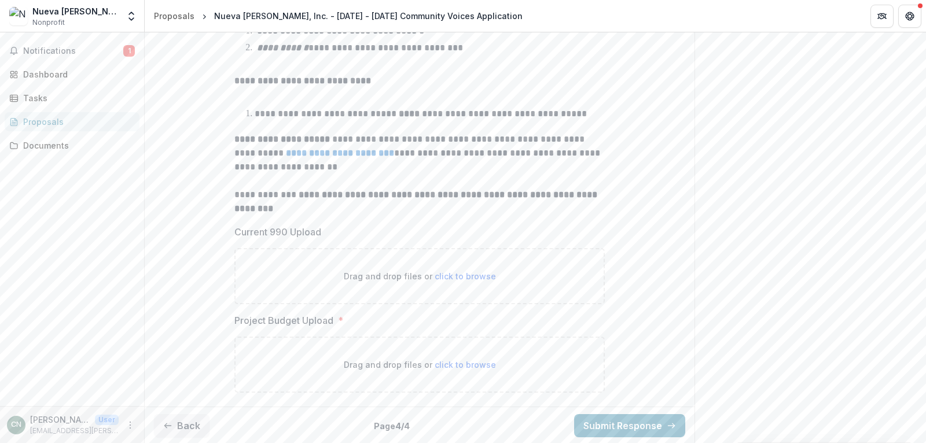
scroll to position [0, 0]
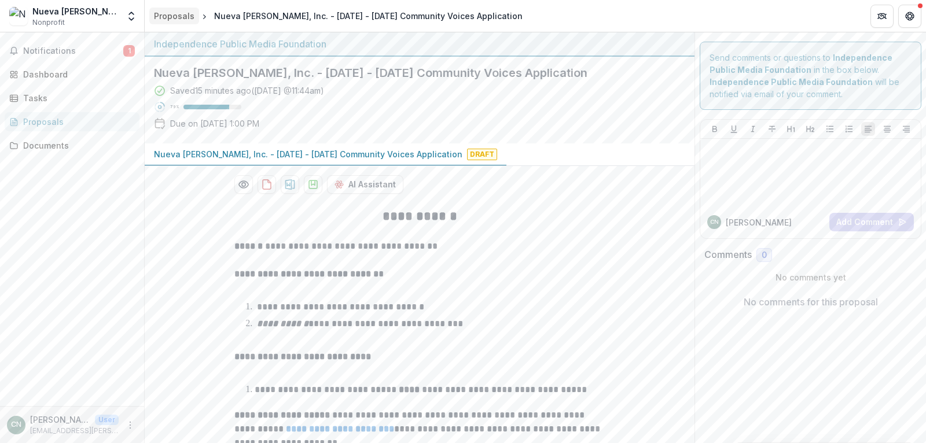
click at [187, 14] on div "Proposals" at bounding box center [174, 16] width 41 height 12
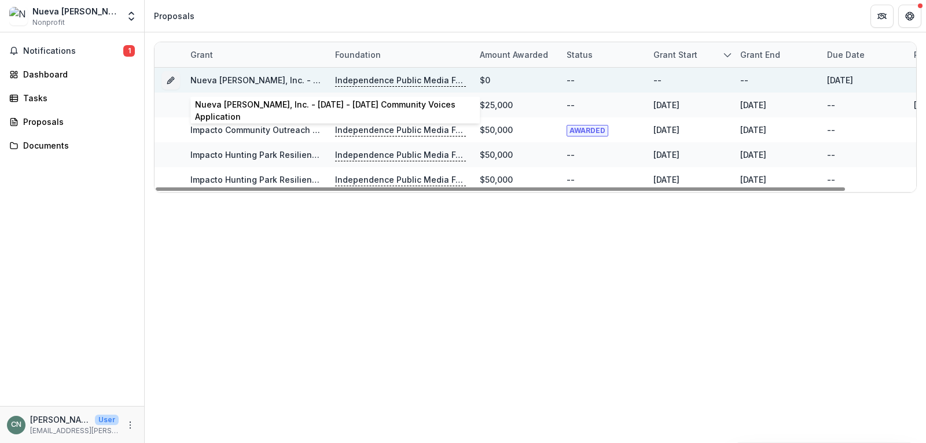
click at [299, 79] on link "Nueva Esperanza, Inc. - 2025 - 2025 Community Voices Application" at bounding box center [344, 80] width 308 height 10
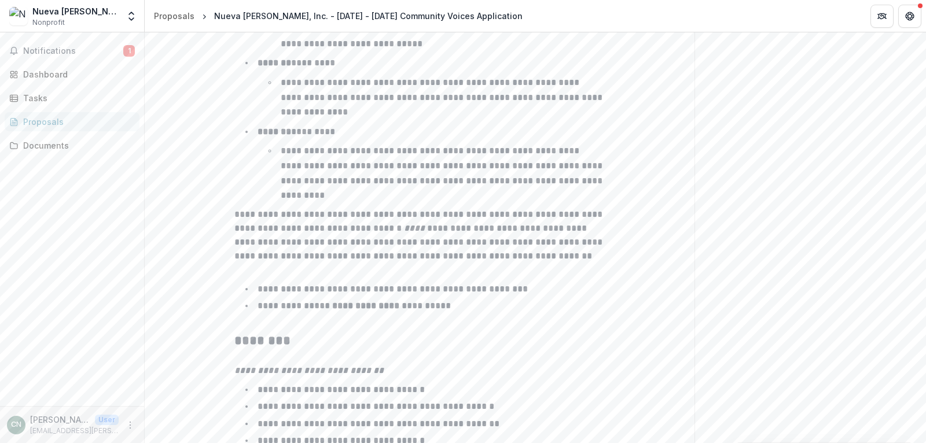
scroll to position [1840, 0]
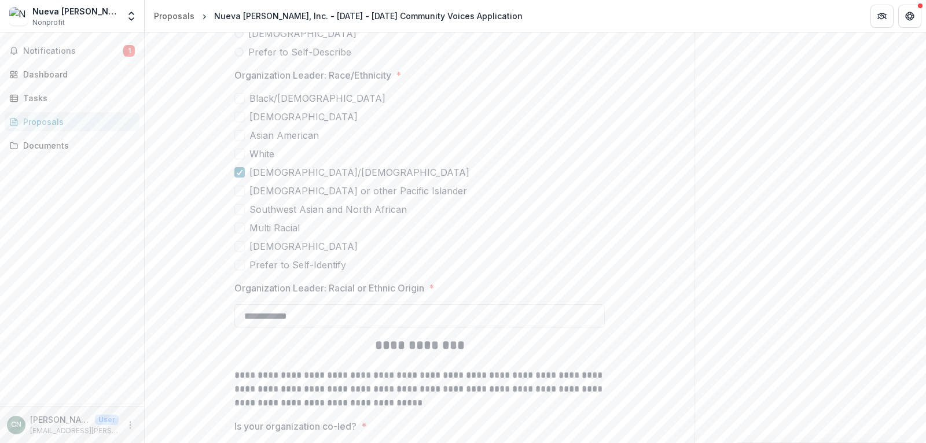
scroll to position [2968, 0]
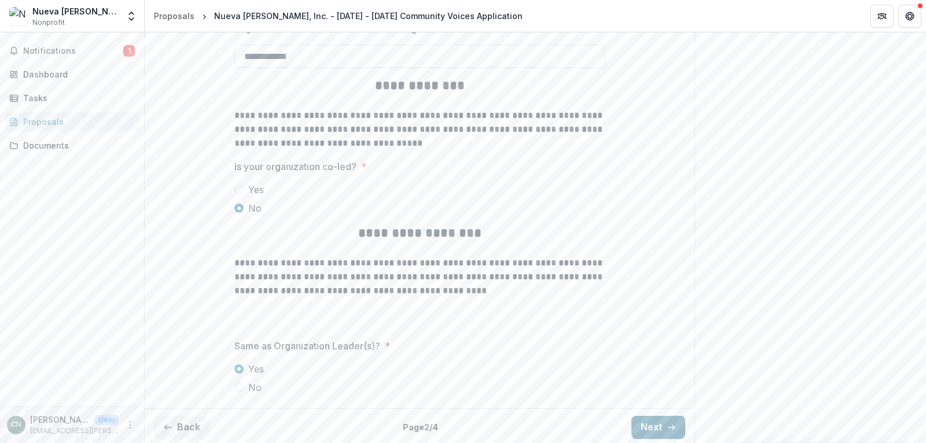
click at [659, 423] on button "Next" at bounding box center [658, 427] width 54 height 23
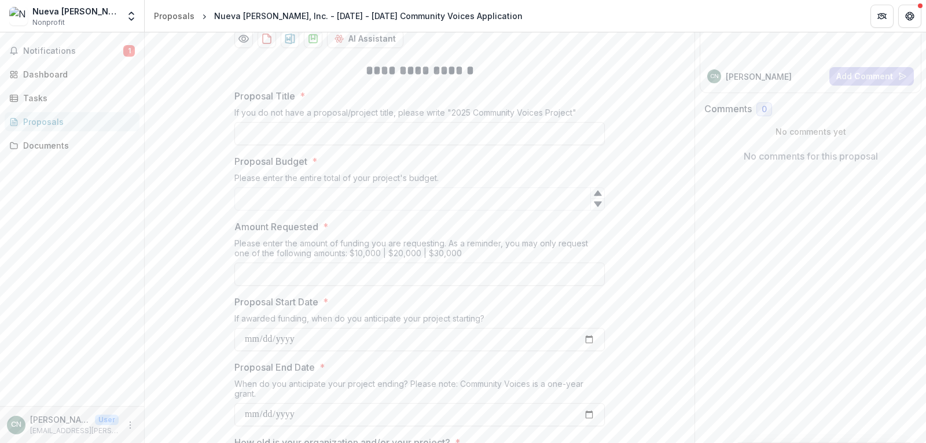
scroll to position [52, 0]
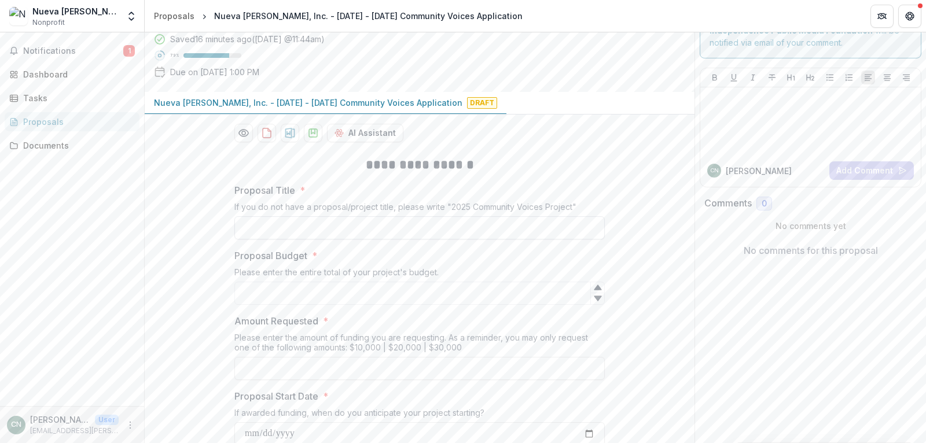
click at [306, 230] on input "Proposal Title *" at bounding box center [419, 227] width 370 height 23
type input "*"
type input "**********"
type input "******"
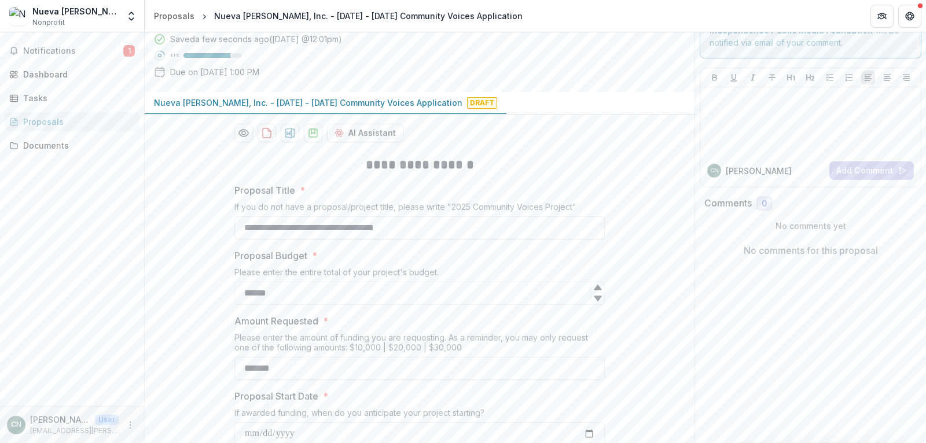
type input "*******"
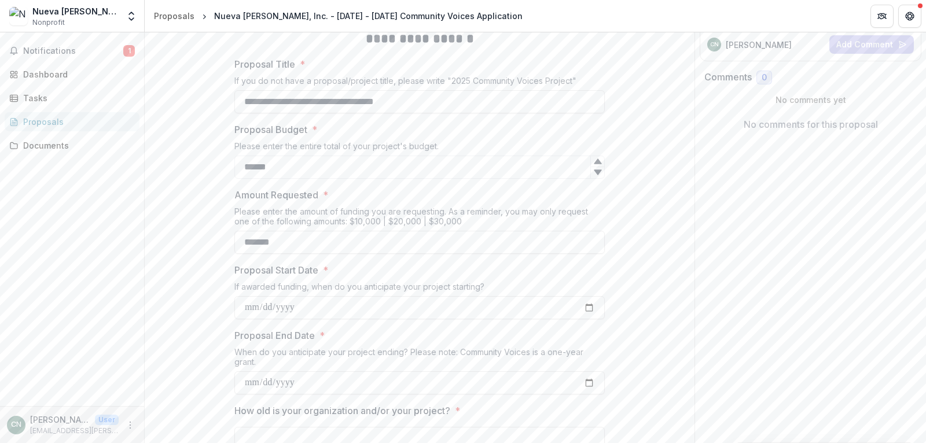
scroll to position [208, 0]
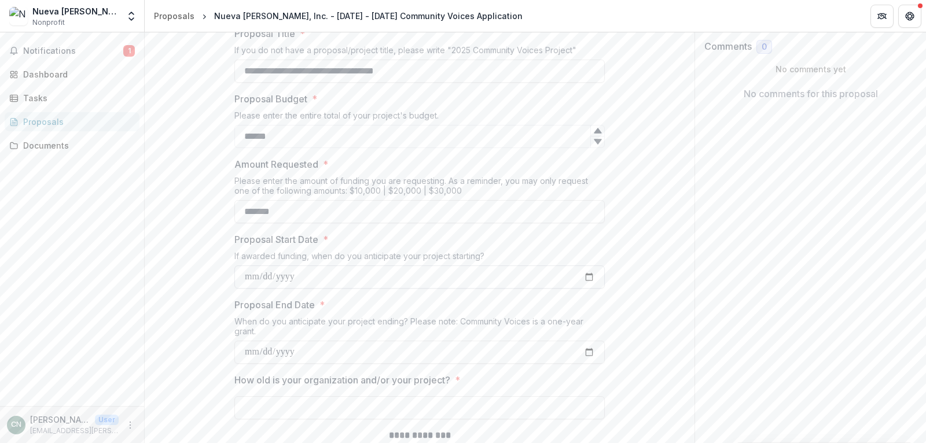
click at [590, 274] on input "Proposal Start Date *" at bounding box center [419, 277] width 370 height 23
type input "**********"
click at [314, 347] on input "Proposal End Date *" at bounding box center [419, 352] width 370 height 23
click at [591, 350] on input "Proposal End Date *" at bounding box center [419, 352] width 370 height 23
type input "**********"
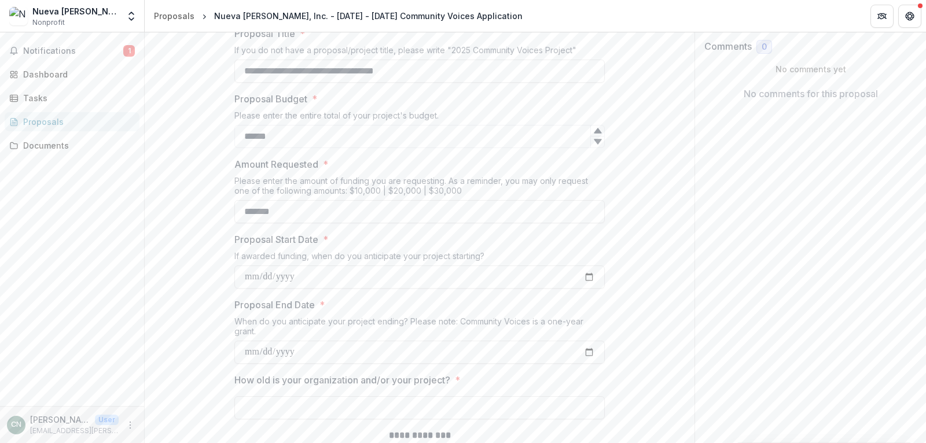
click at [459, 389] on div "How old is your organization and/or your project? *" at bounding box center [419, 396] width 370 height 46
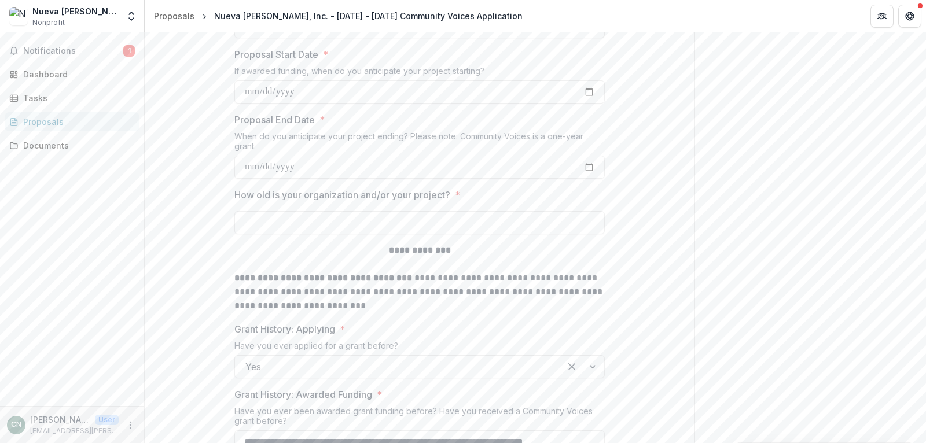
scroll to position [417, 0]
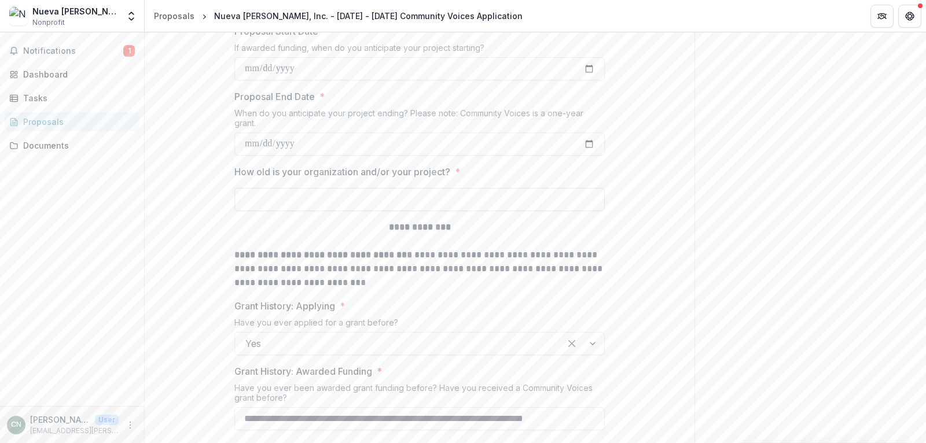
click at [274, 205] on input "How old is your organization and/or your project? *" at bounding box center [419, 199] width 370 height 23
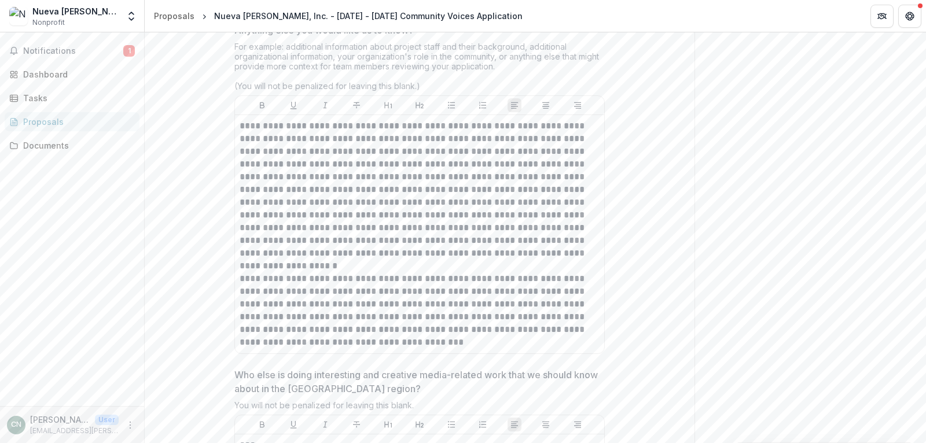
scroll to position [3204, 0]
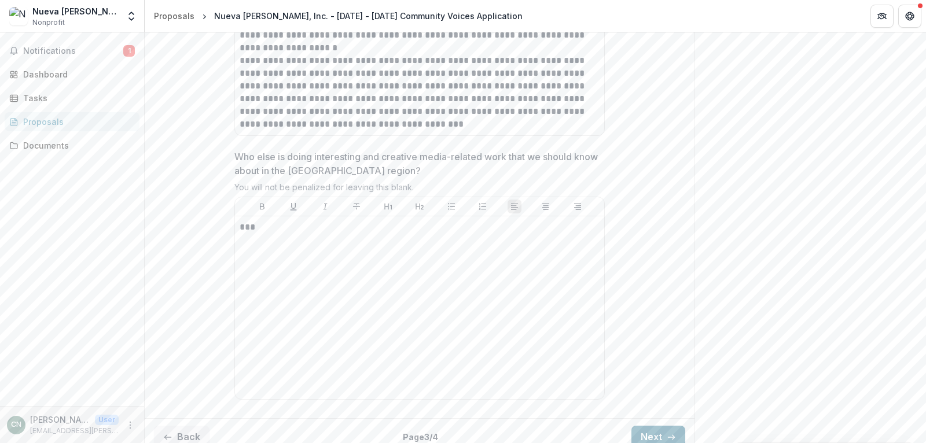
type input "*******"
click at [652, 426] on button "Next" at bounding box center [658, 437] width 54 height 23
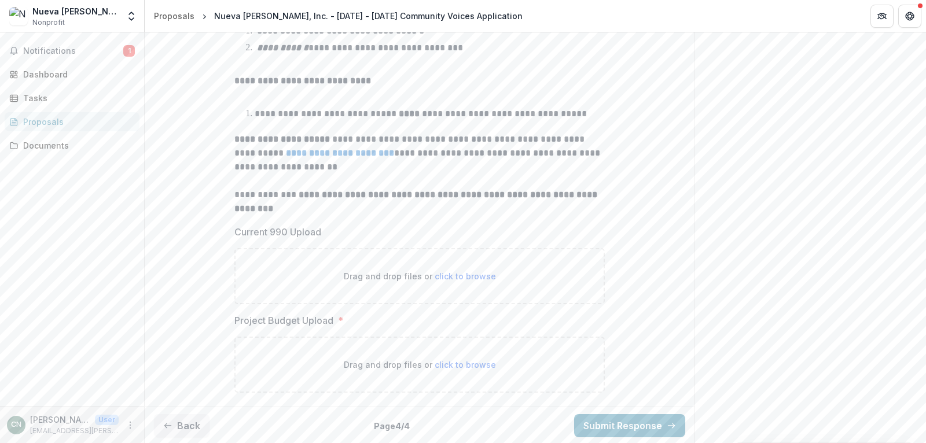
scroll to position [0, 0]
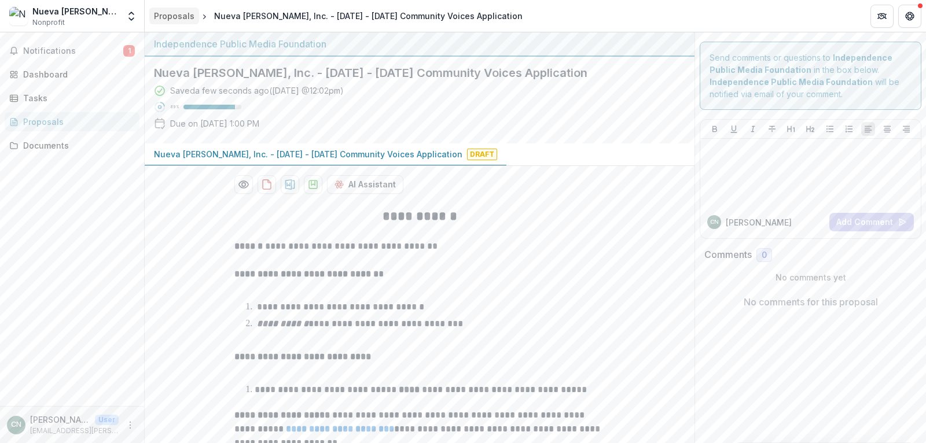
click at [185, 13] on div "Proposals" at bounding box center [174, 16] width 41 height 12
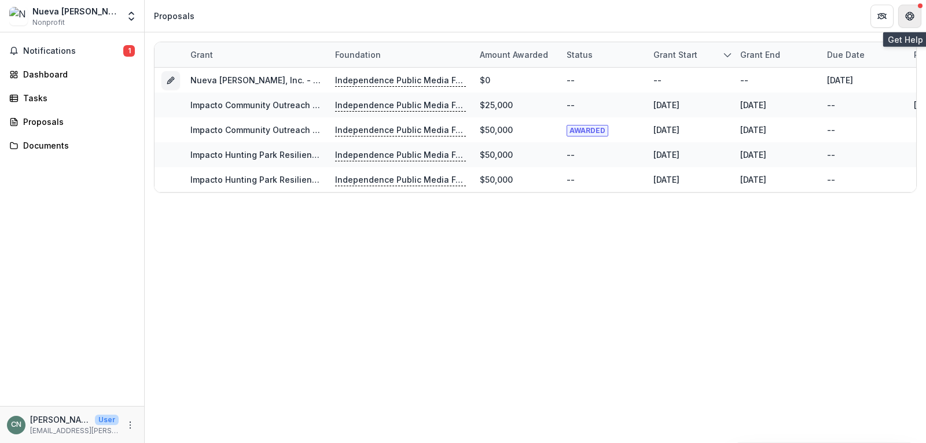
click at [921, 14] on button "Get Help" at bounding box center [909, 16] width 23 height 23
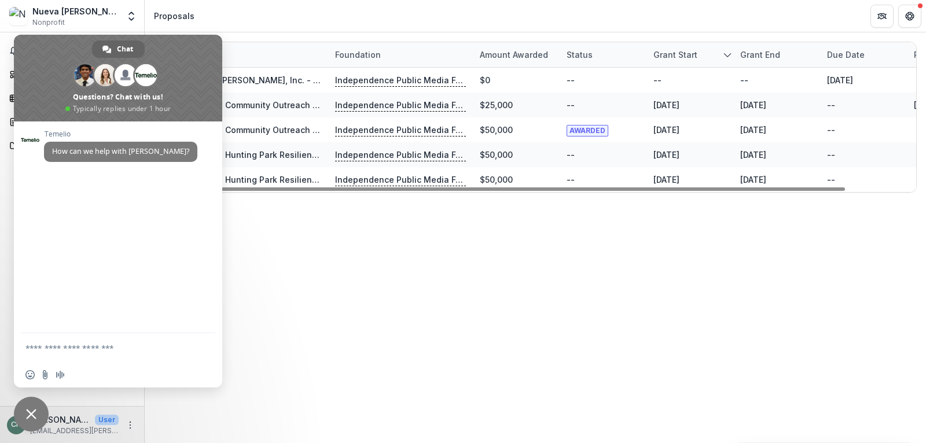
click at [670, 263] on div "Grant Foundation Amount awarded Status Grant start Grant end Due Date Report Du…" at bounding box center [535, 237] width 781 height 411
click at [38, 414] on span "Close chat" at bounding box center [31, 414] width 35 height 35
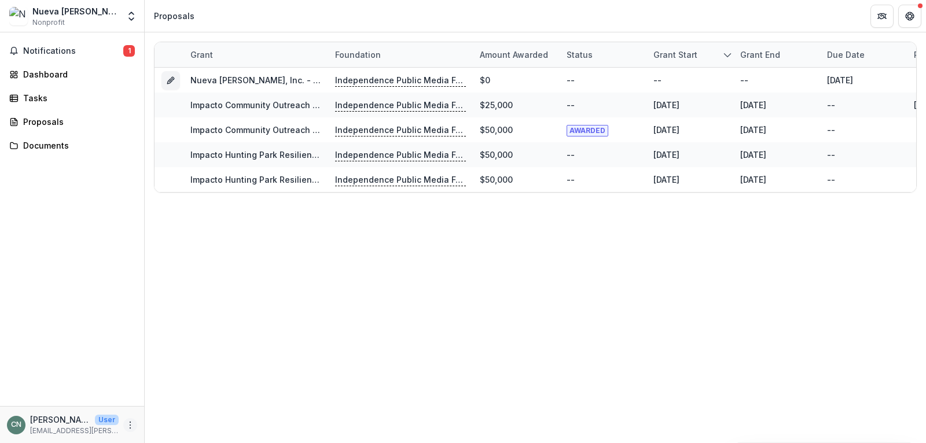
click at [131, 424] on icon "More" at bounding box center [130, 425] width 9 height 9
click at [167, 423] on button "Logout" at bounding box center [207, 419] width 124 height 19
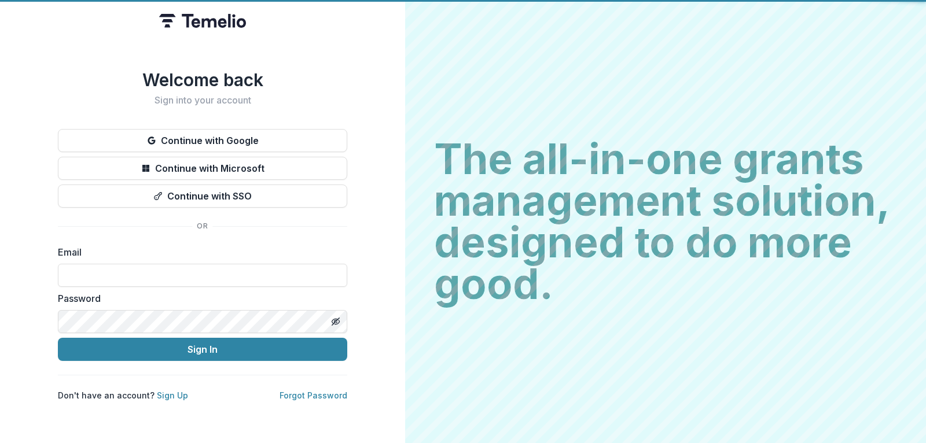
type input "**********"
